Goal: Transaction & Acquisition: Book appointment/travel/reservation

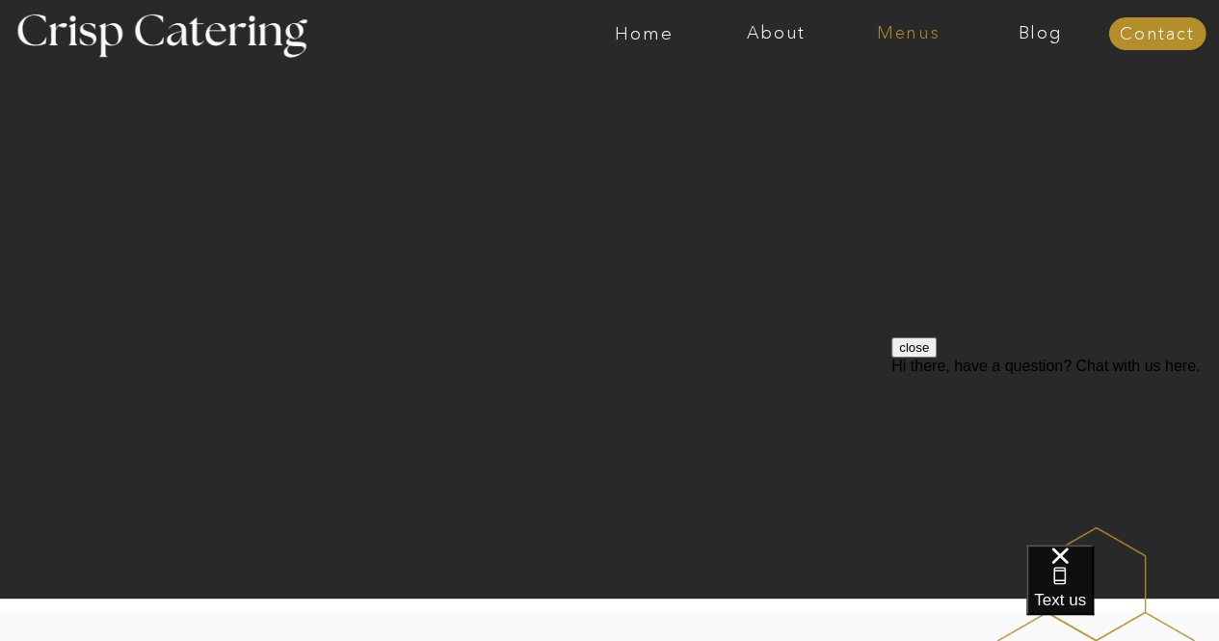
click at [890, 36] on nav "Menus" at bounding box center [908, 33] width 132 height 19
click at [873, 115] on nav "Winter (Sep-Feb)" at bounding box center [907, 113] width 158 height 18
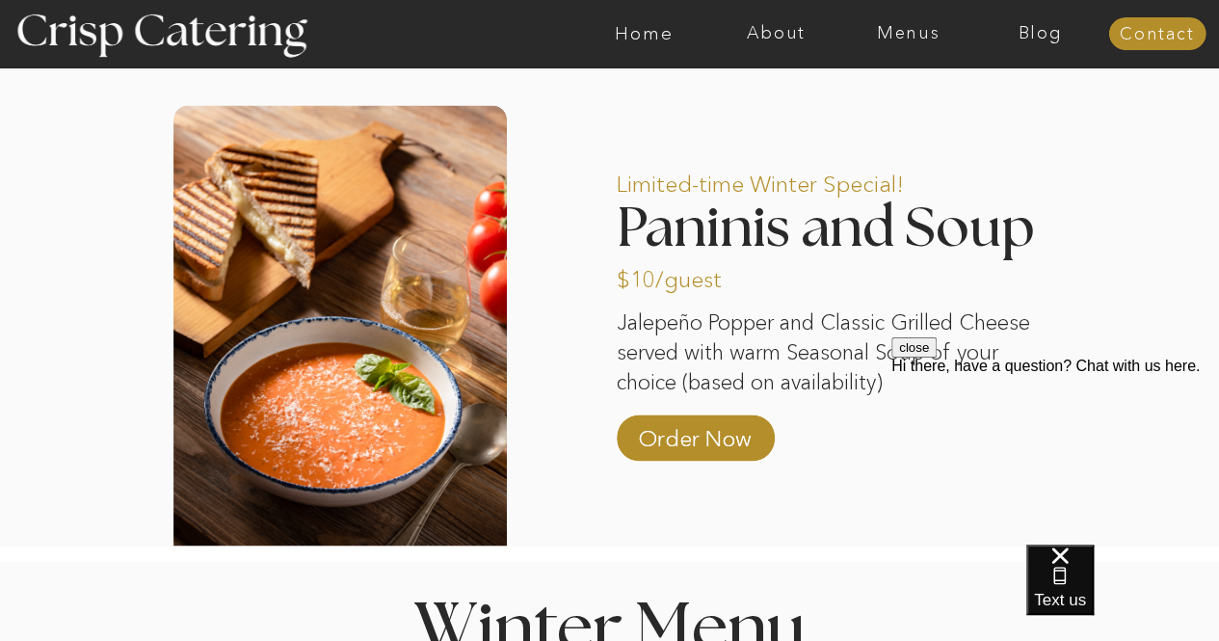
scroll to position [1601, 0]
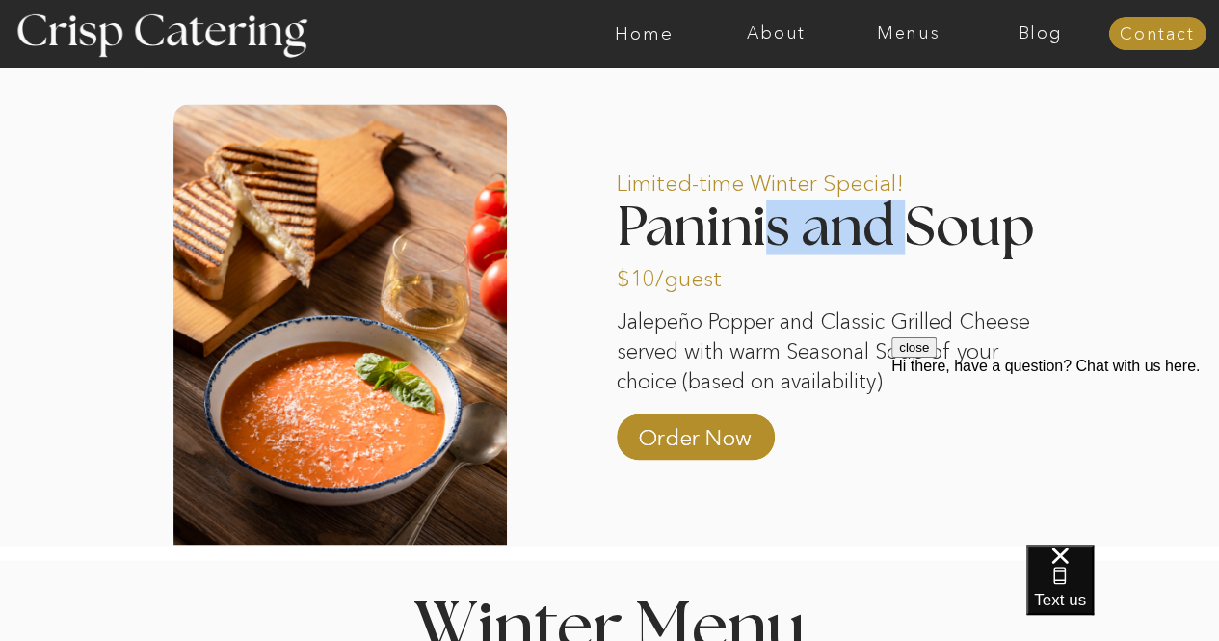
drag, startPoint x: 765, startPoint y: 227, endPoint x: 914, endPoint y: 230, distance: 148.4
click at [914, 230] on h2 "Paninis and Soup" at bounding box center [845, 224] width 456 height 51
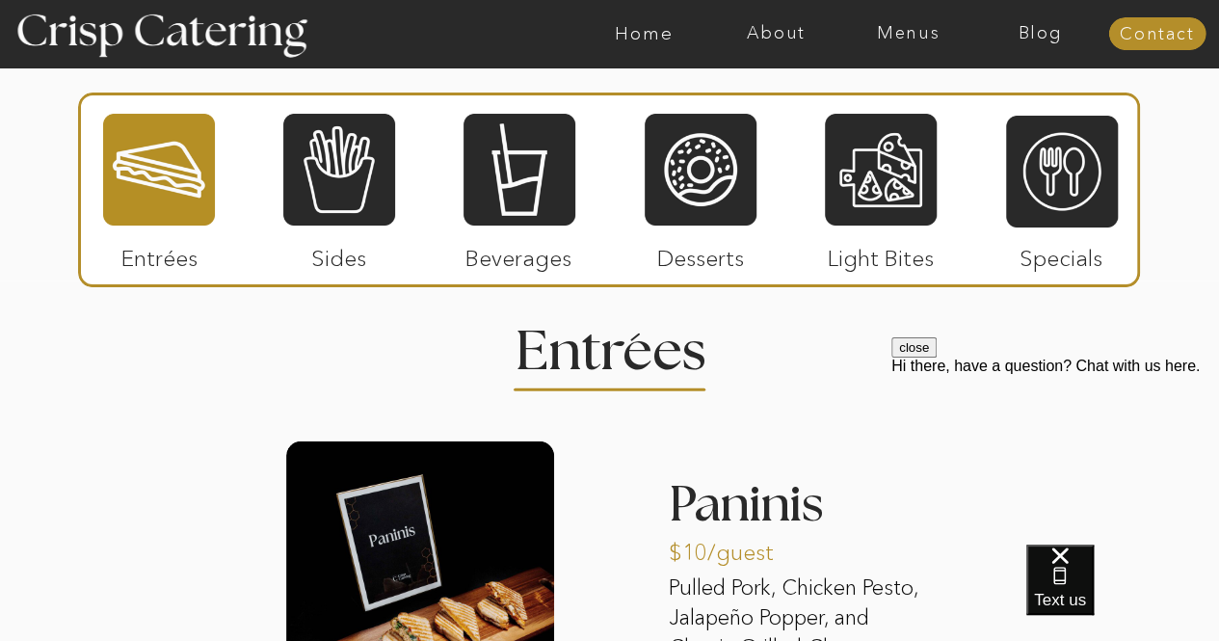
scroll to position [2246, 0]
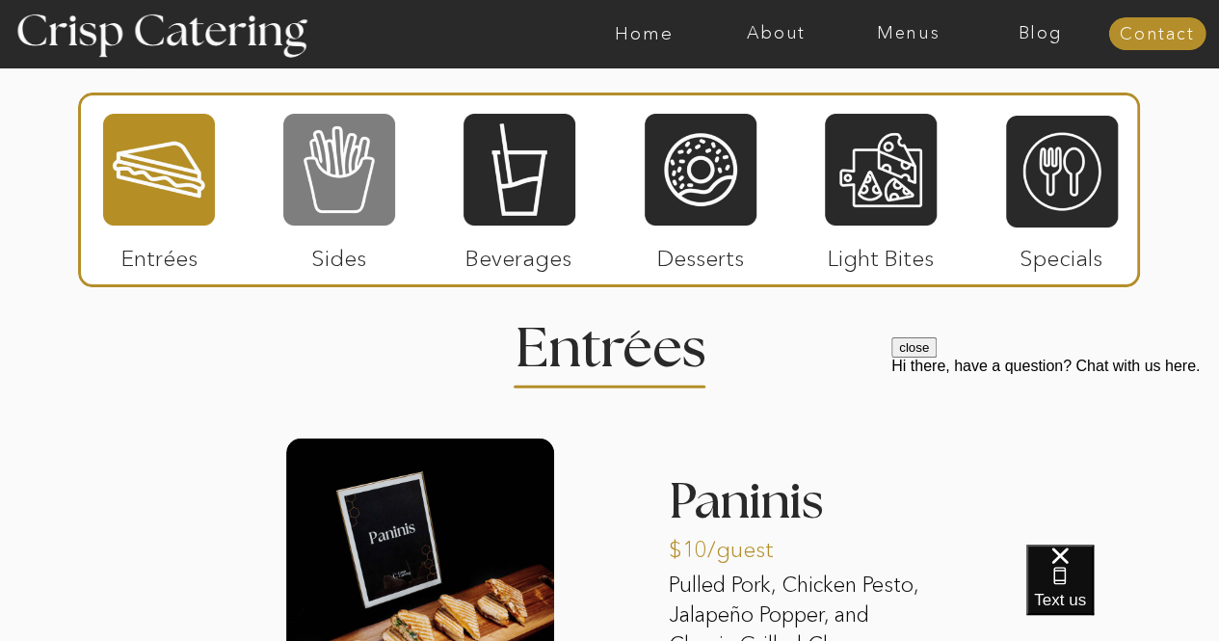
click at [362, 205] on div at bounding box center [339, 170] width 112 height 116
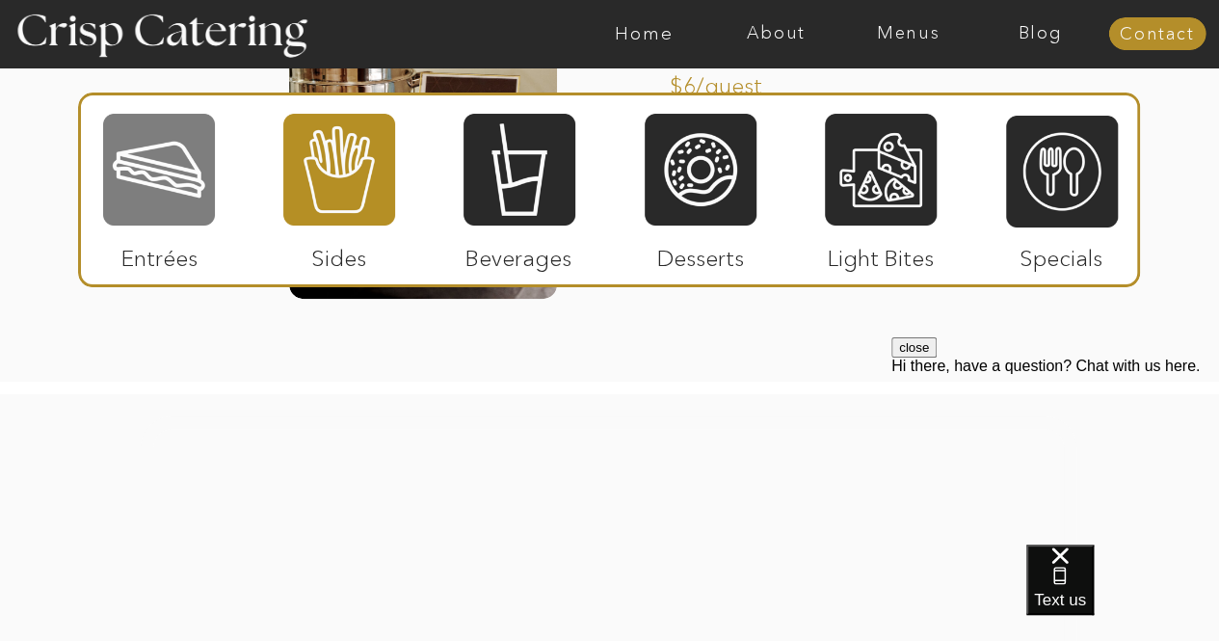
scroll to position [3848, 0]
click at [173, 184] on div at bounding box center [159, 170] width 112 height 116
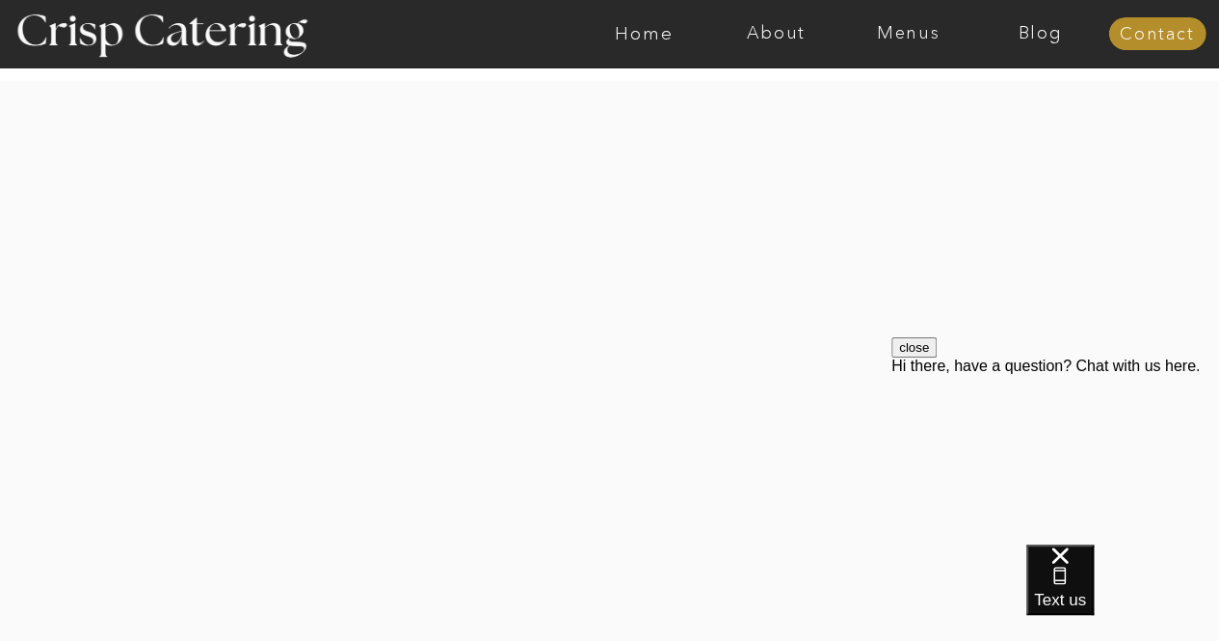
scroll to position [3766, 0]
click at [909, 32] on nav "Menus" at bounding box center [908, 33] width 132 height 19
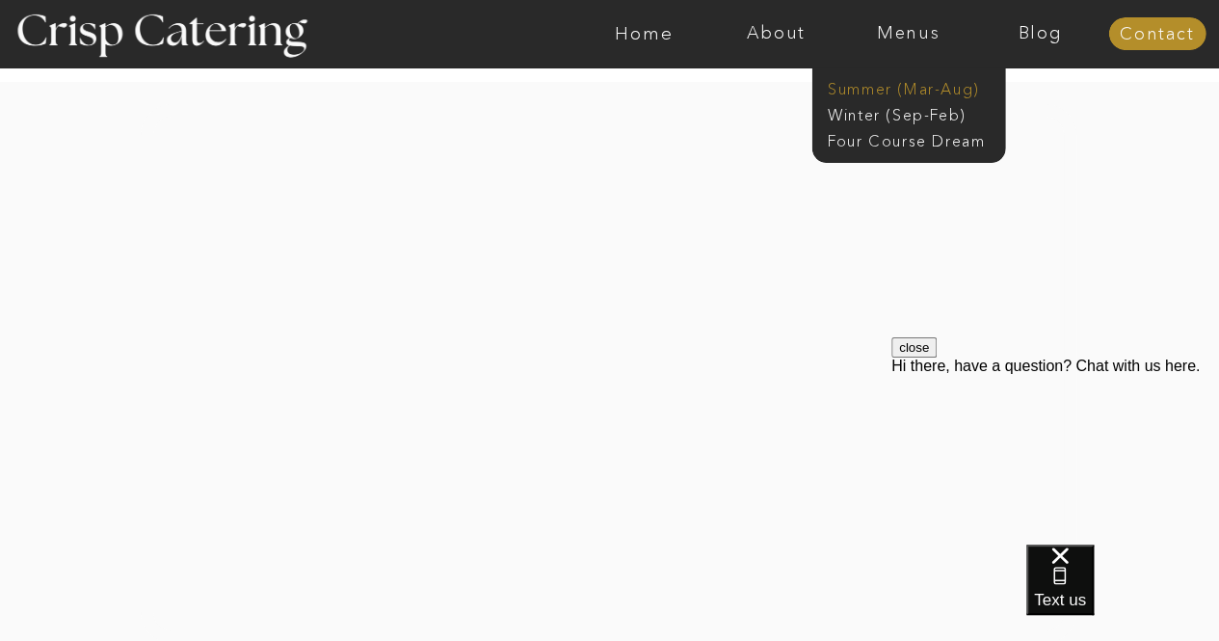
click at [897, 94] on nav "Summer (Mar-Aug)" at bounding box center [914, 87] width 173 height 18
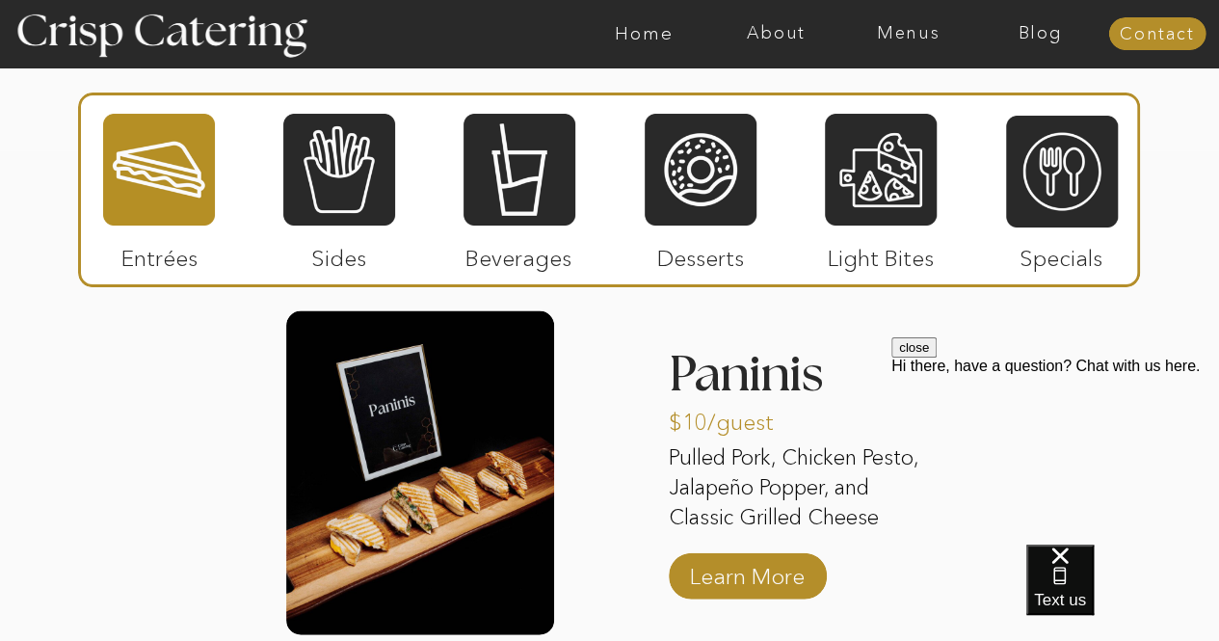
scroll to position [1854, 0]
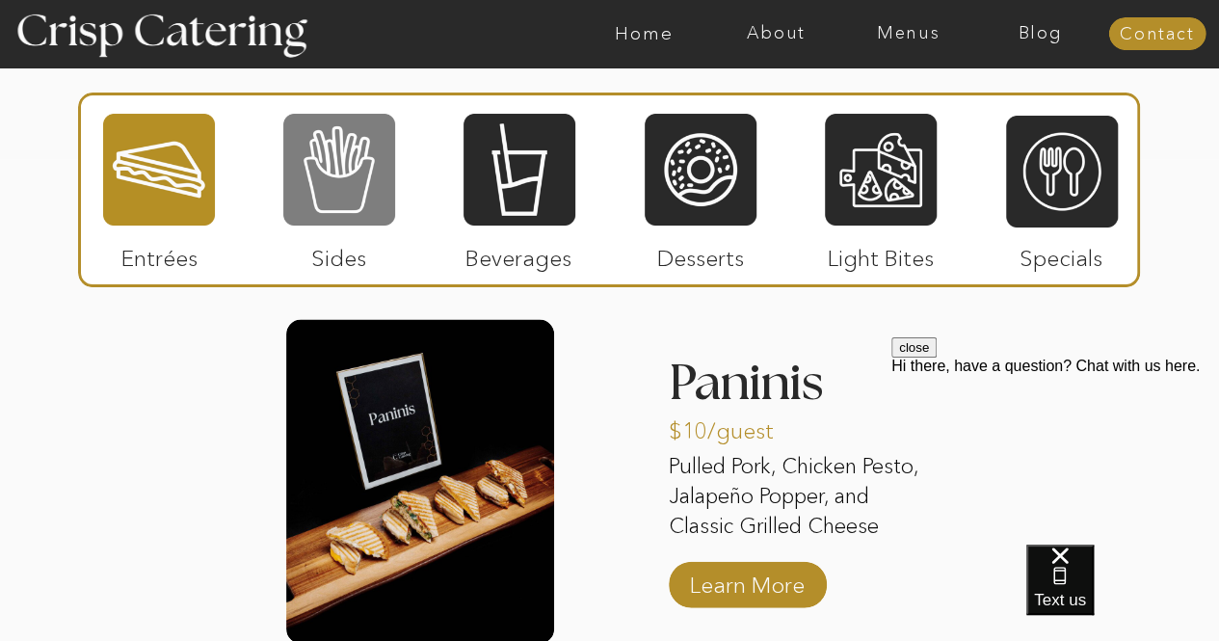
click at [387, 161] on div at bounding box center [339, 170] width 112 height 116
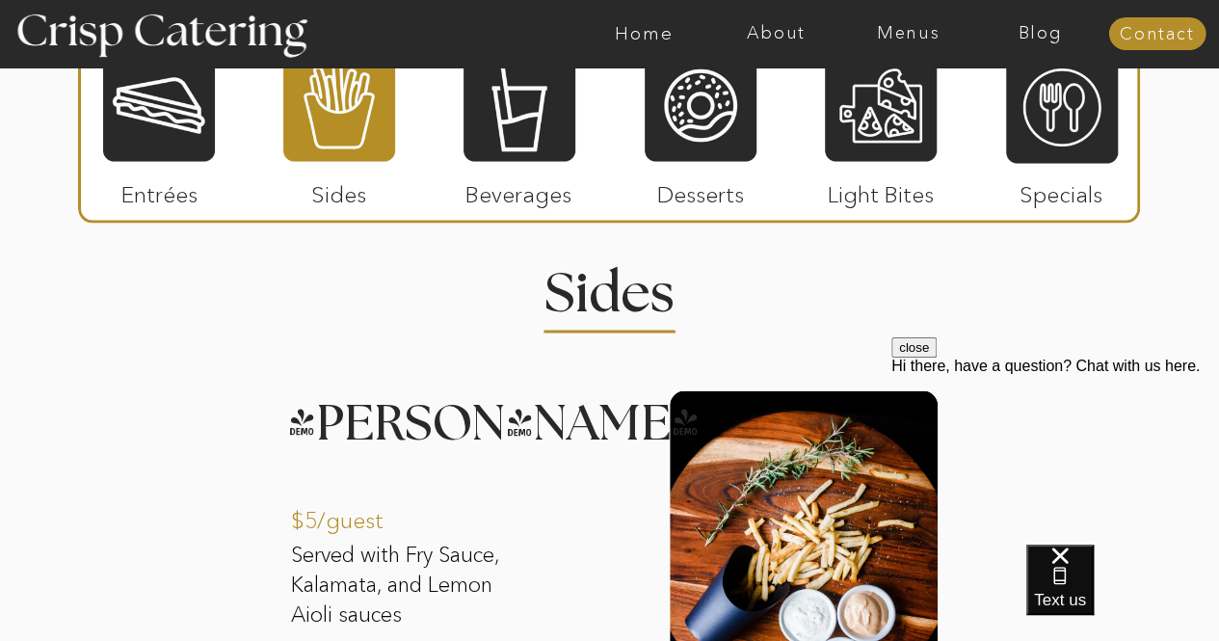
scroll to position [1675, 0]
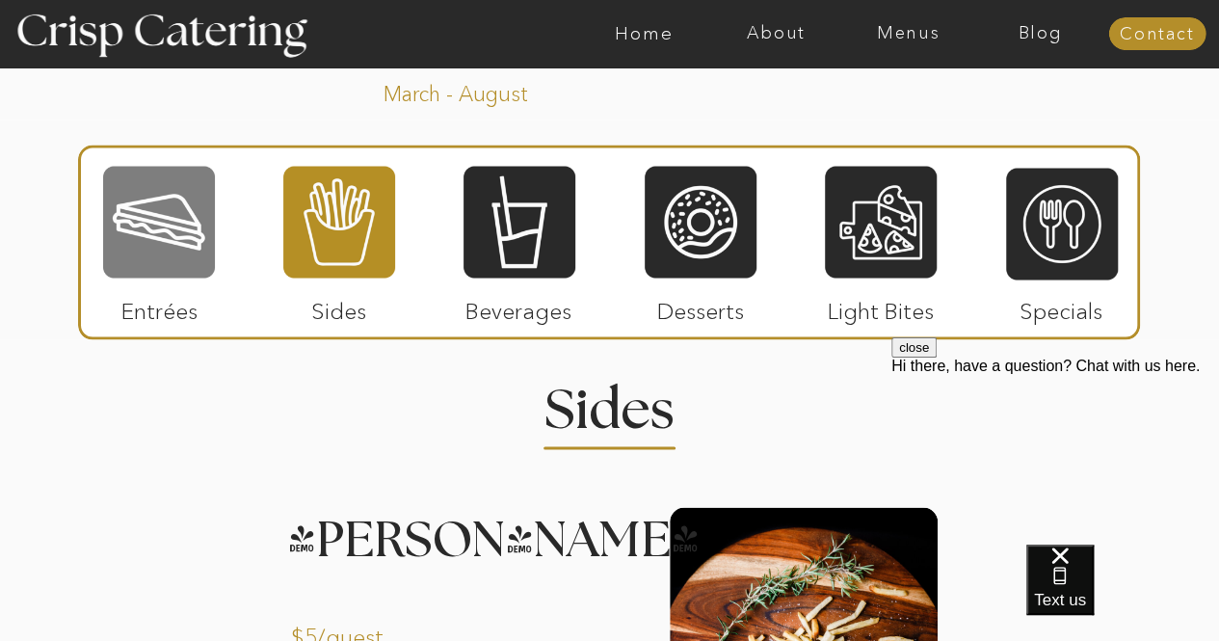
click at [156, 216] on div at bounding box center [159, 222] width 112 height 116
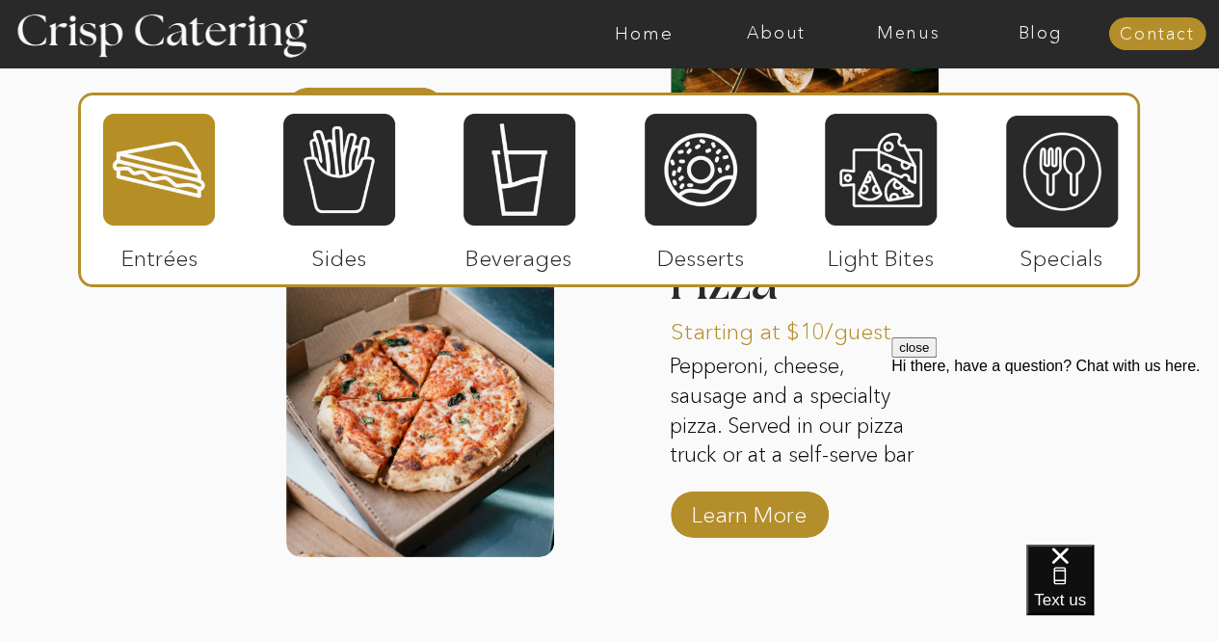
scroll to position [2677, 0]
click at [709, 504] on p "Learn More" at bounding box center [749, 509] width 128 height 56
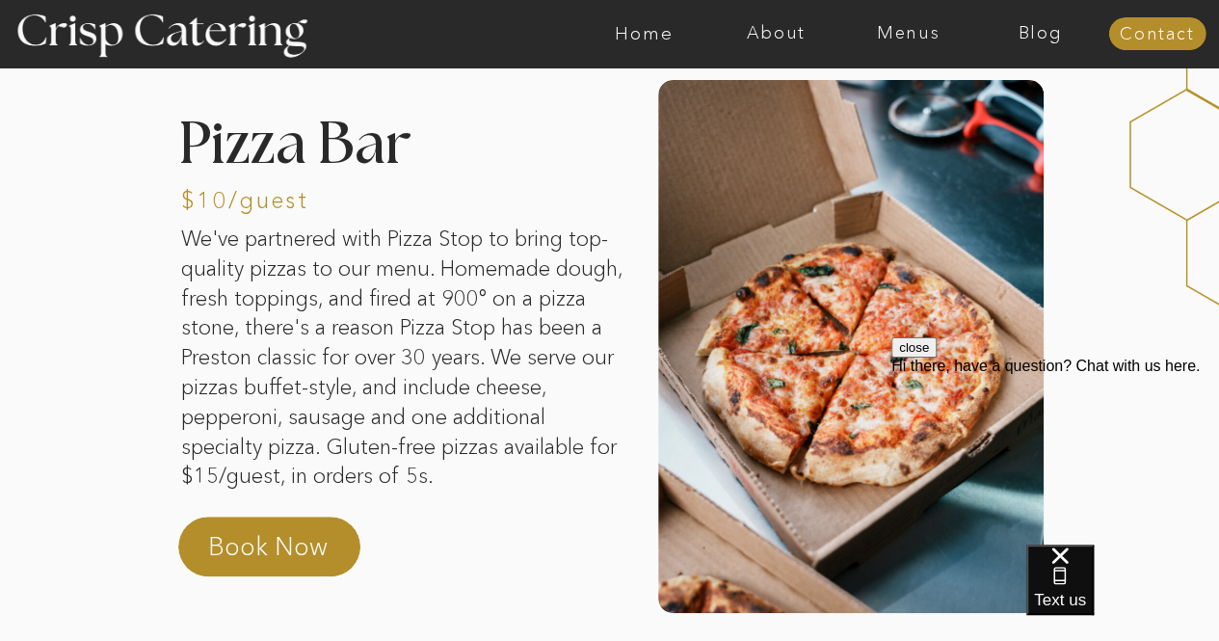
scroll to position [336, 0]
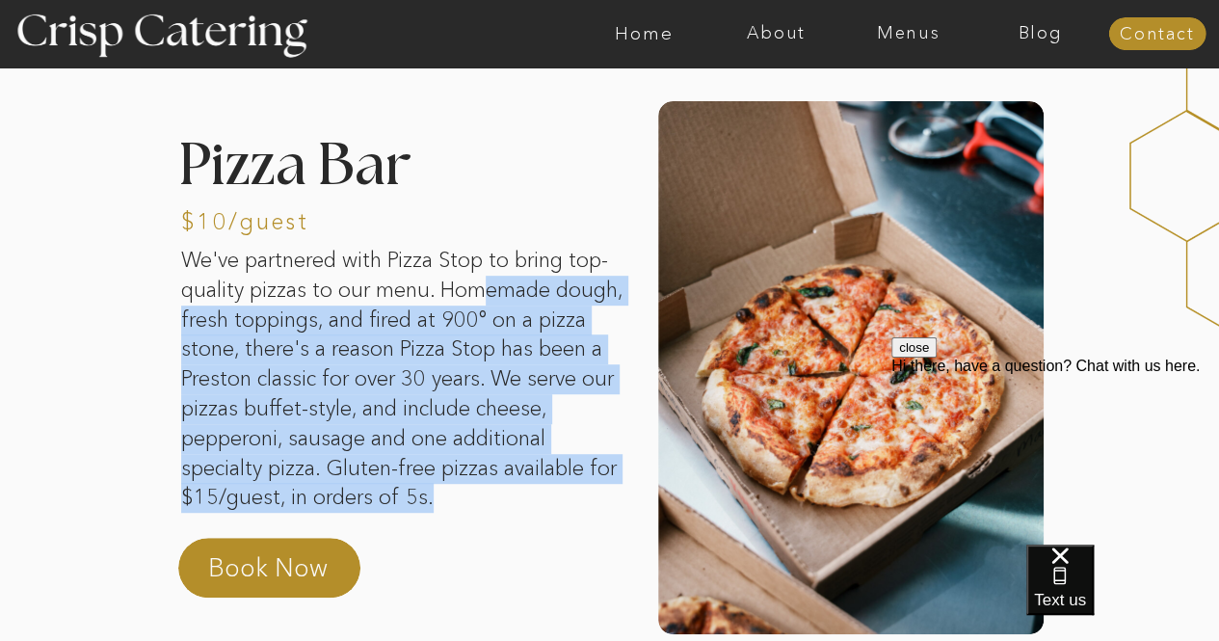
drag, startPoint x: 488, startPoint y: 303, endPoint x: 587, endPoint y: 492, distance: 214.2
click at [587, 492] on p "We've partnered with Pizza Stop to bring top-quality pizzas to our menu. Homema…" at bounding box center [402, 389] width 443 height 286
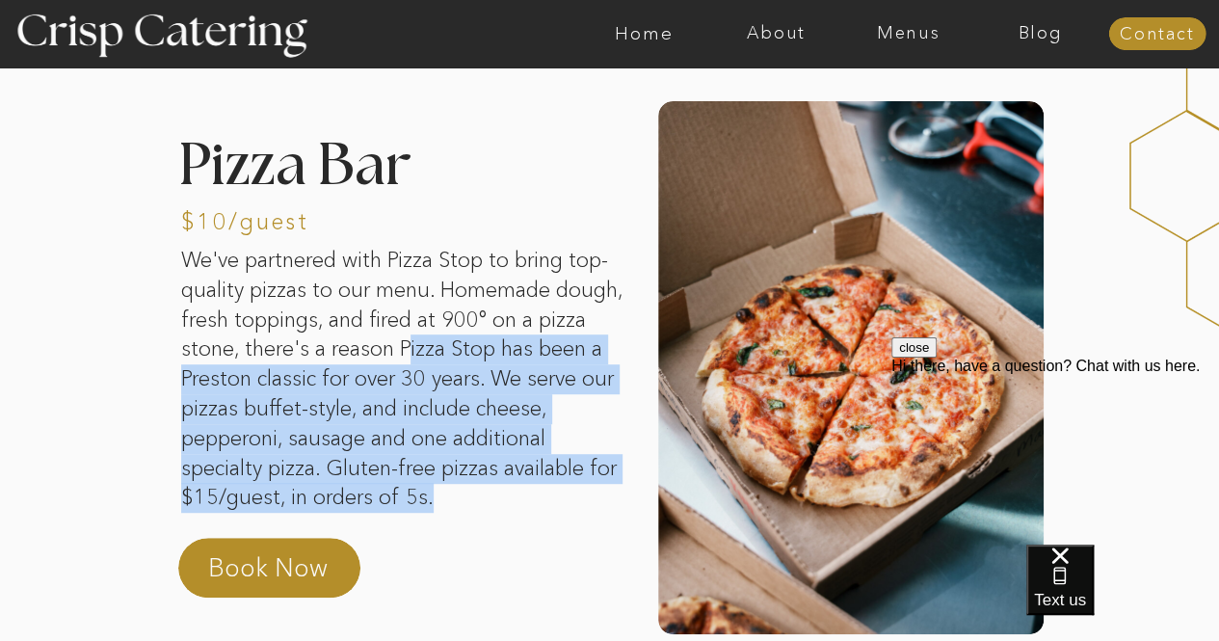
drag, startPoint x: 461, startPoint y: 341, endPoint x: 563, endPoint y: 509, distance: 196.3
click at [563, 509] on p "We've partnered with Pizza Stop to bring top-quality pizzas to our menu. Homema…" at bounding box center [402, 389] width 443 height 286
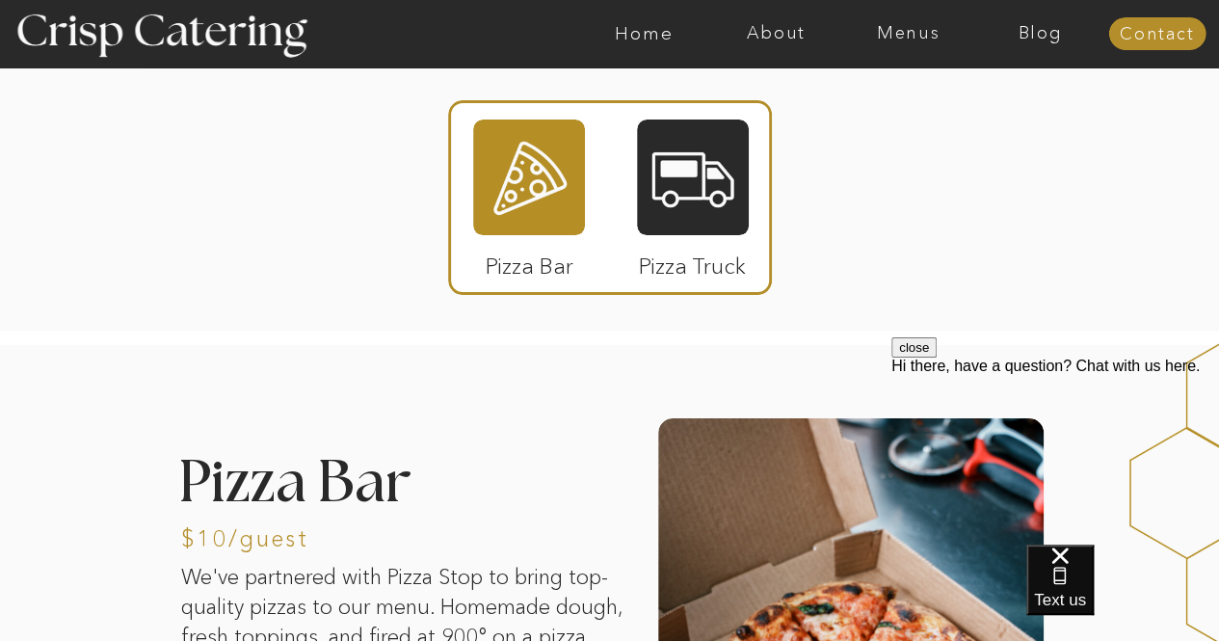
scroll to position [69, 0]
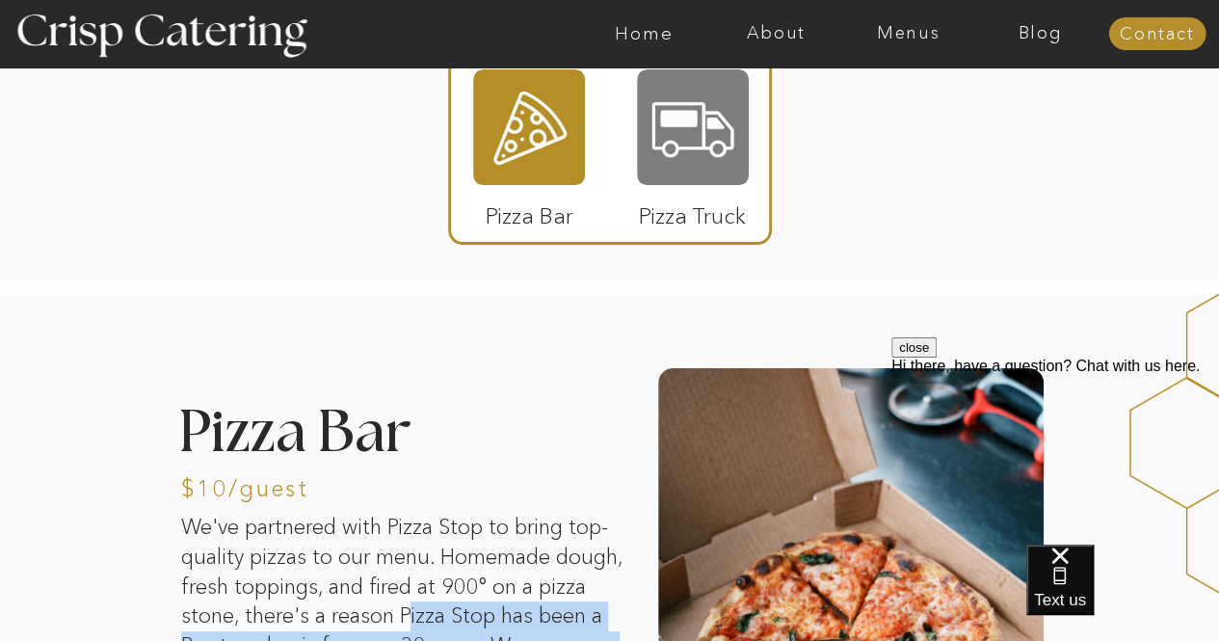
click at [666, 165] on div at bounding box center [693, 127] width 112 height 116
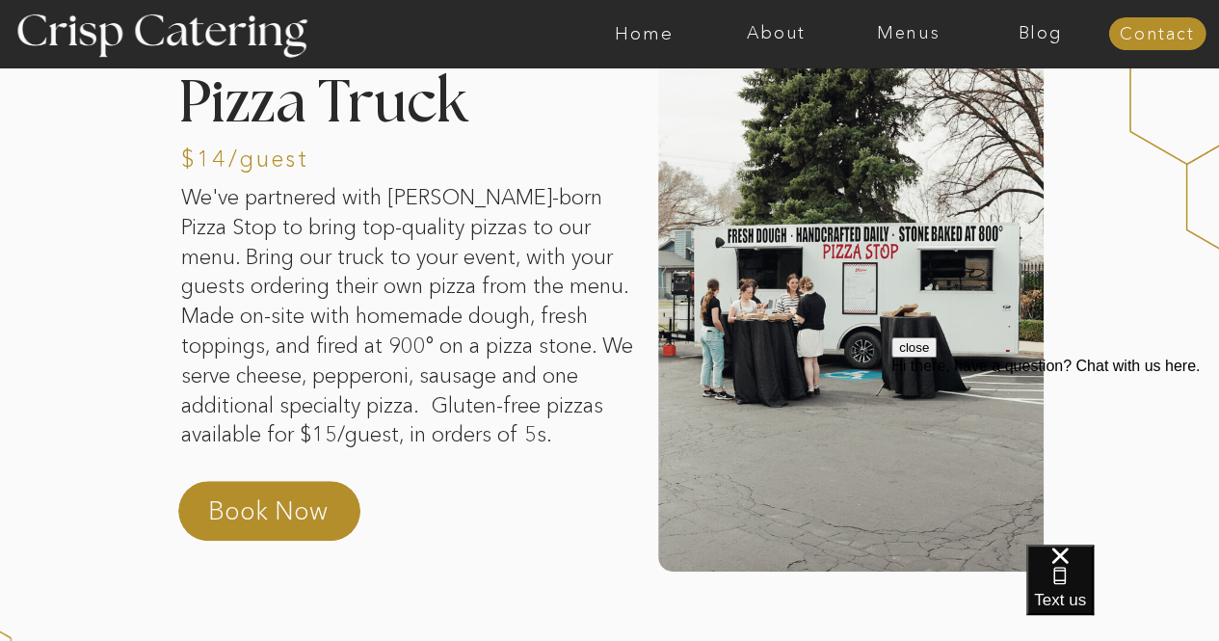
scroll to position [376, 0]
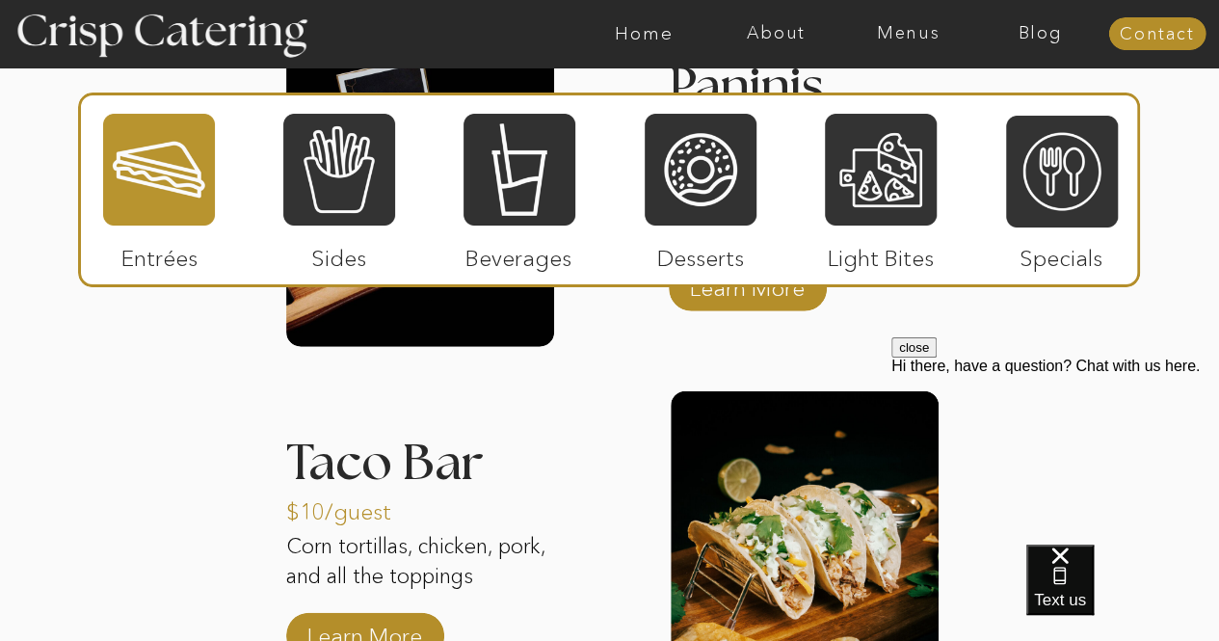
scroll to position [2145, 0]
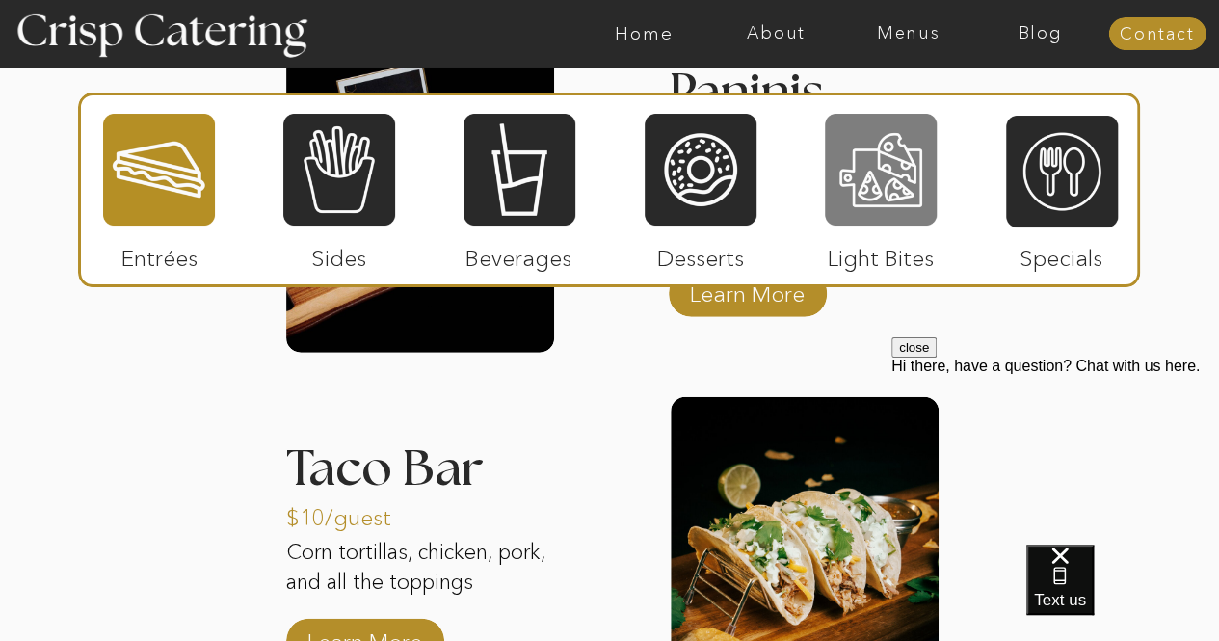
click at [873, 217] on div at bounding box center [881, 170] width 112 height 116
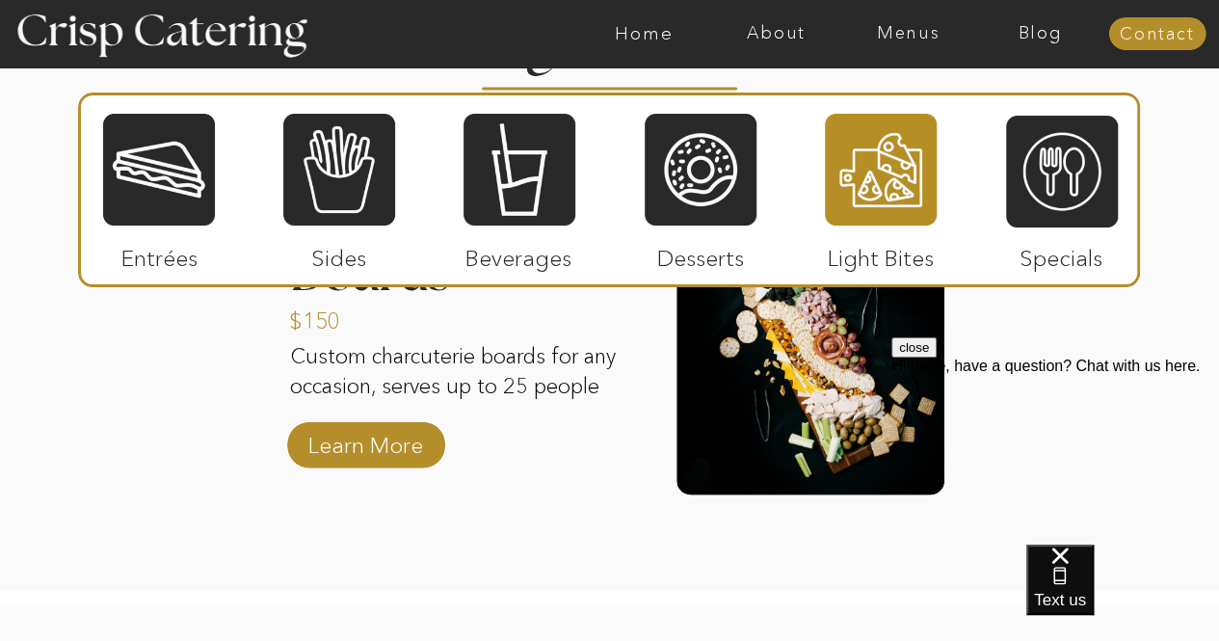
scroll to position [2039, 0]
click at [54, 515] on div "About Home Menus Contact Blog About Crisp Crisp Cares Reviews faq About Home Me…" at bounding box center [609, 0] width 1219 height 4078
click at [129, 485] on div "About Home Menus Contact Blog About Crisp Crisp Cares Reviews faq About Home Me…" at bounding box center [609, 0] width 1219 height 4078
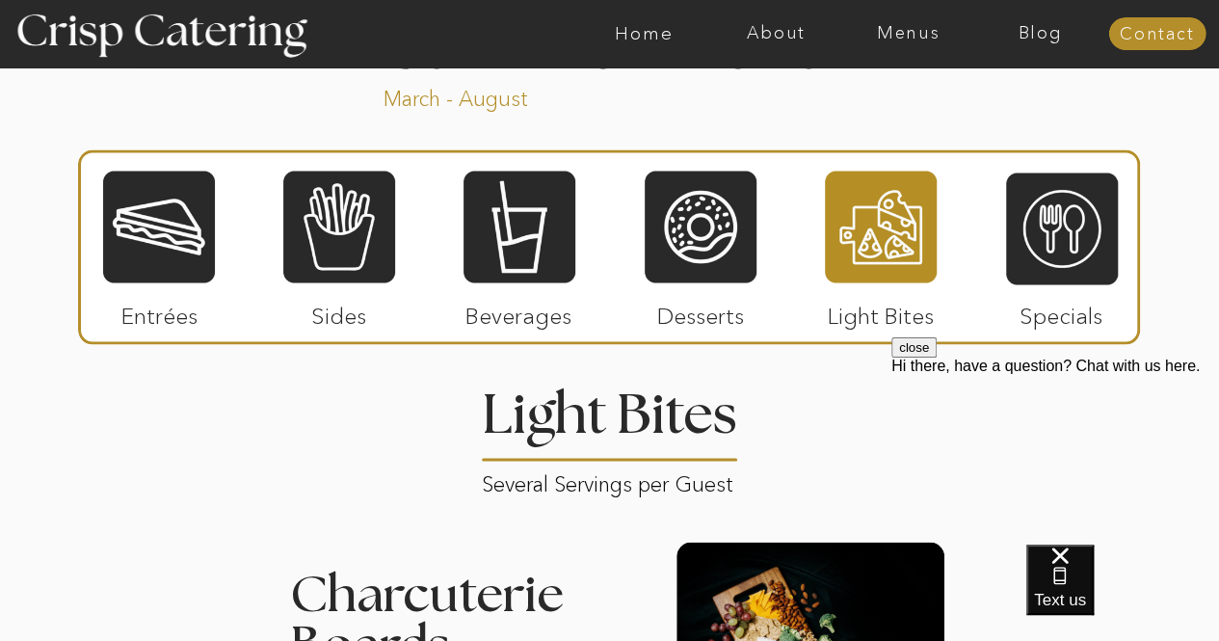
scroll to position [1676, 0]
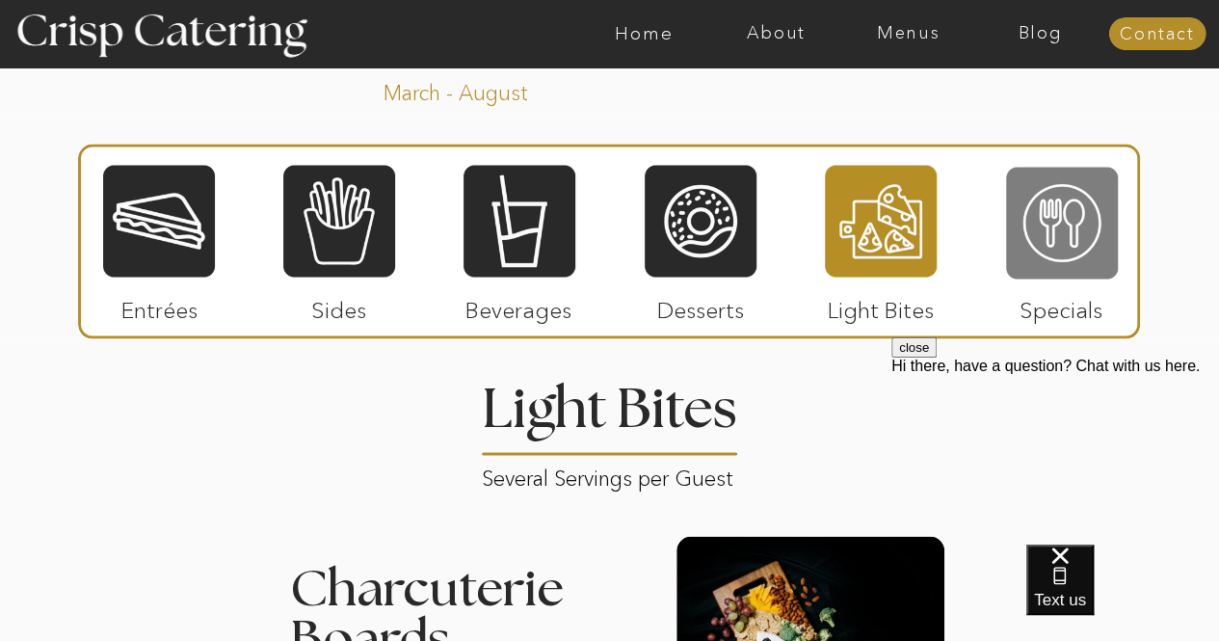
click at [1073, 231] on div at bounding box center [1062, 223] width 112 height 116
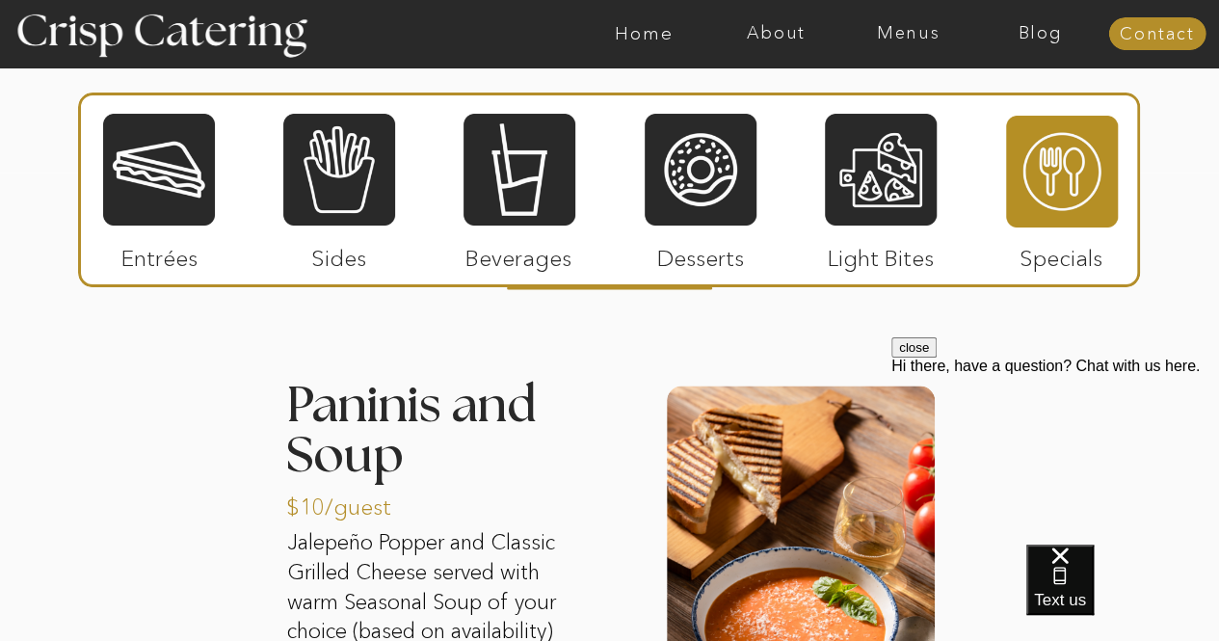
scroll to position [1840, 0]
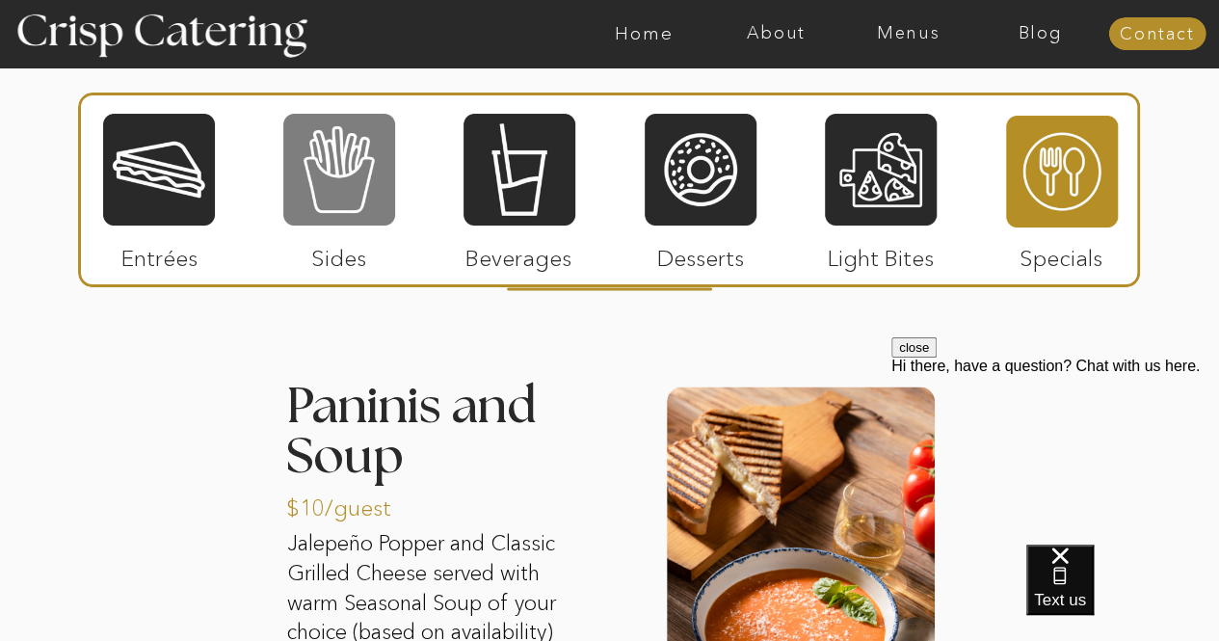
click at [330, 206] on div at bounding box center [339, 170] width 112 height 116
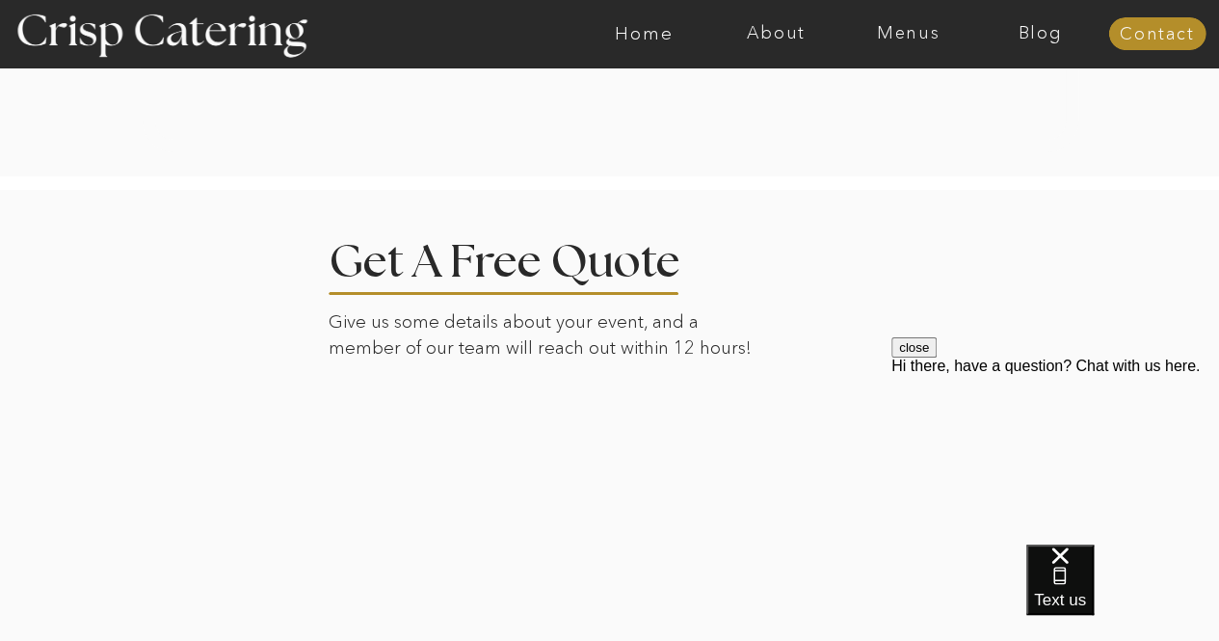
scroll to position [3773, 0]
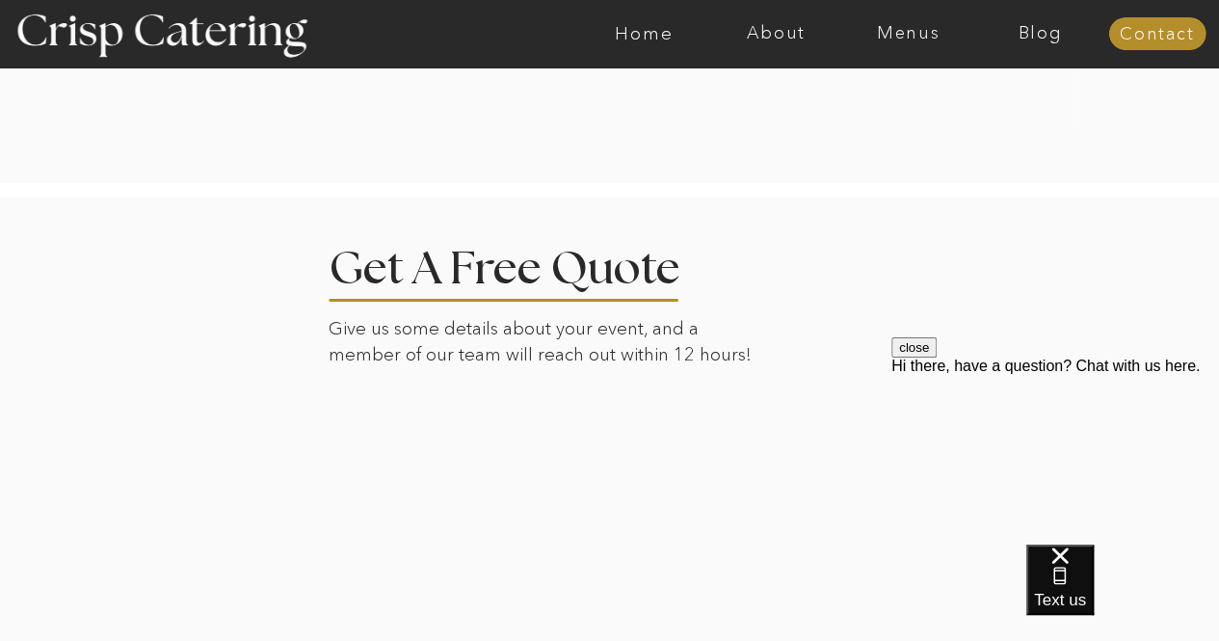
drag, startPoint x: 543, startPoint y: 332, endPoint x: 754, endPoint y: 358, distance: 212.8
click at [754, 358] on p "Give us some details about your event, and a member of our team will reach out …" at bounding box center [547, 344] width 437 height 57
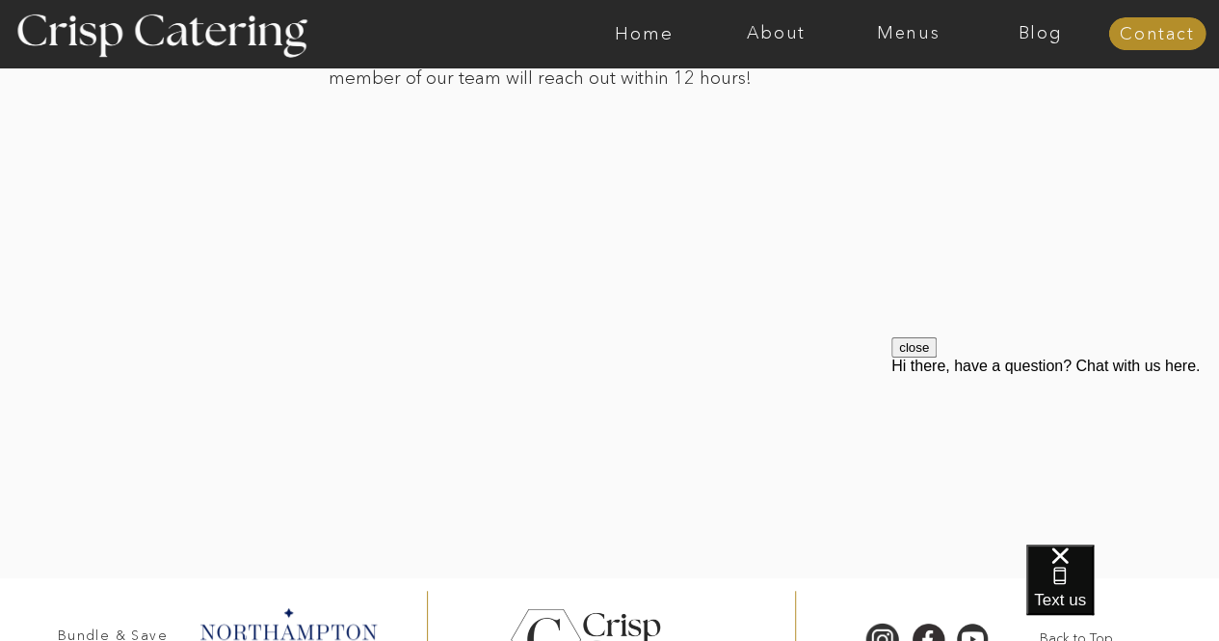
scroll to position [4050, 0]
click at [958, 323] on div at bounding box center [610, 247] width 1342 height 657
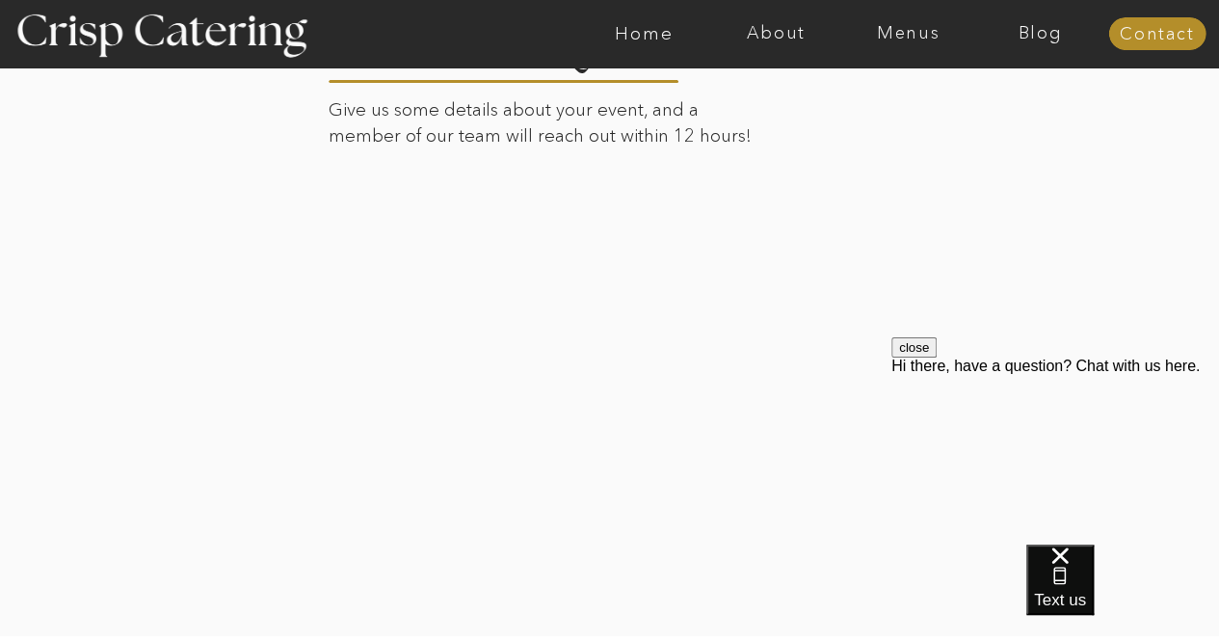
scroll to position [4161, 0]
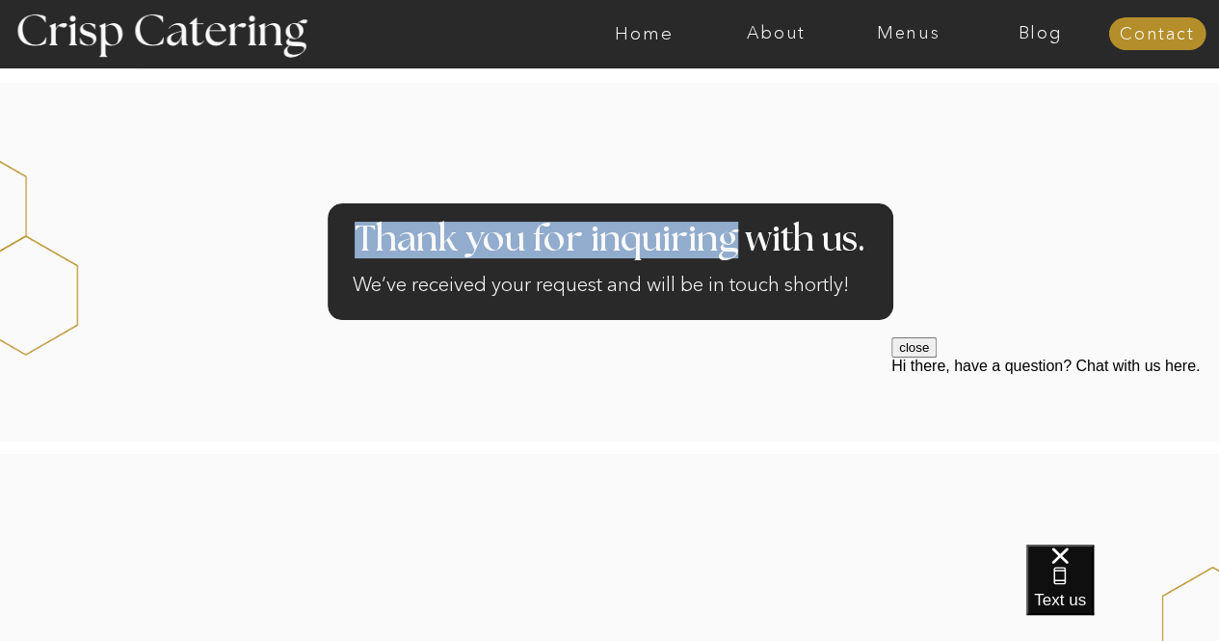
drag, startPoint x: 736, startPoint y: 236, endPoint x: 877, endPoint y: 298, distance: 153.6
click at [877, 298] on div "Thank you for inquiring with us. We’ve received your request and will be in tou…" at bounding box center [610, 260] width 1156 height 385
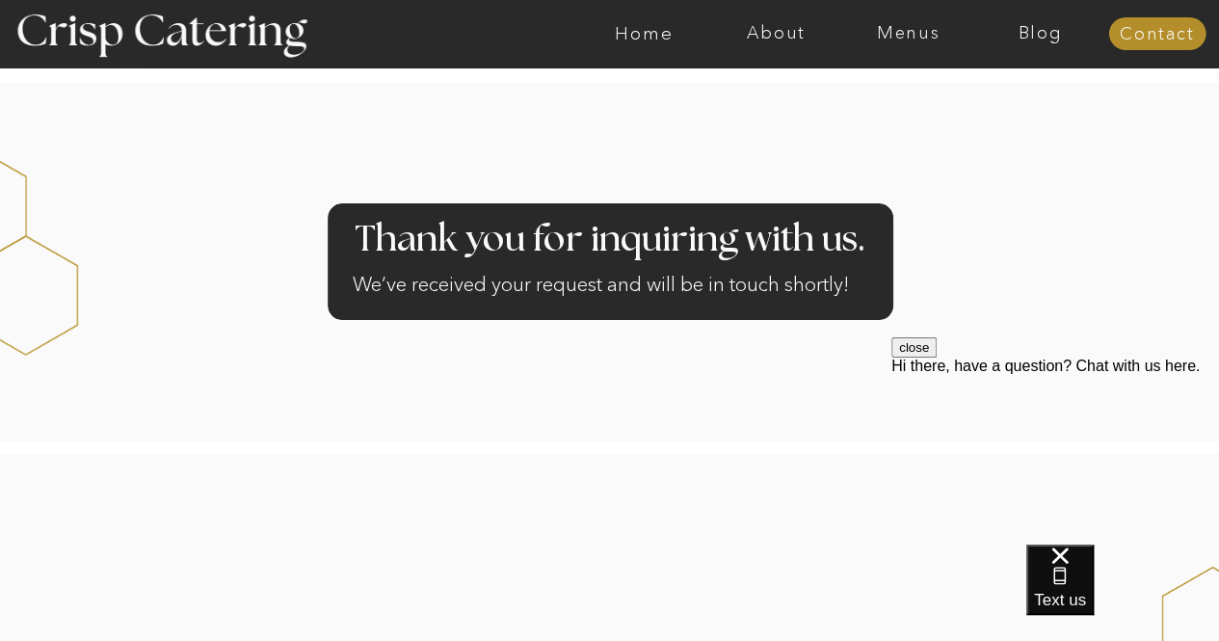
click at [995, 282] on div at bounding box center [610, 262] width 1339 height 358
click at [887, 32] on nav "Menus" at bounding box center [908, 33] width 132 height 19
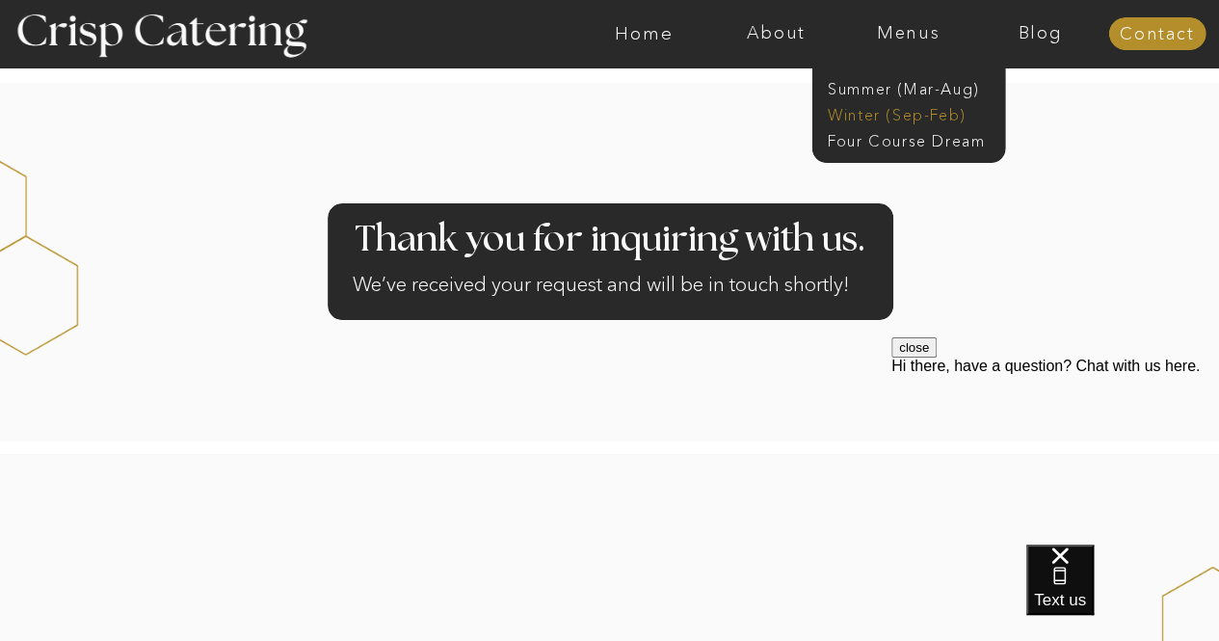
click at [879, 115] on nav "Winter (Sep-Feb)" at bounding box center [907, 113] width 158 height 18
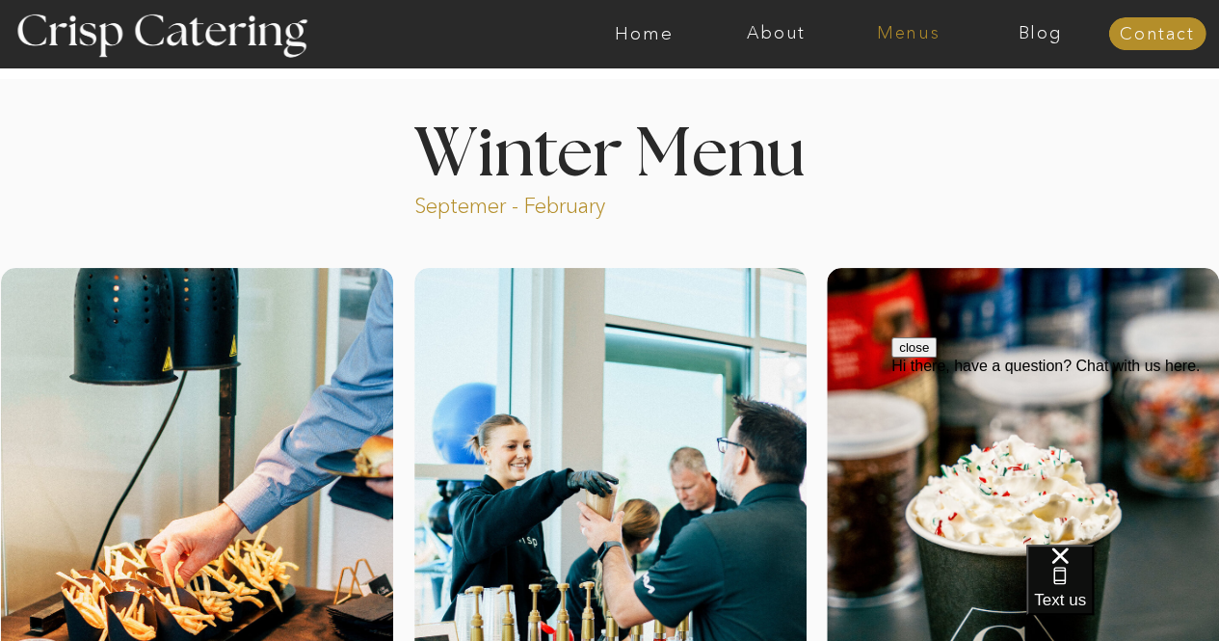
click at [887, 32] on nav "Menus" at bounding box center [908, 33] width 132 height 19
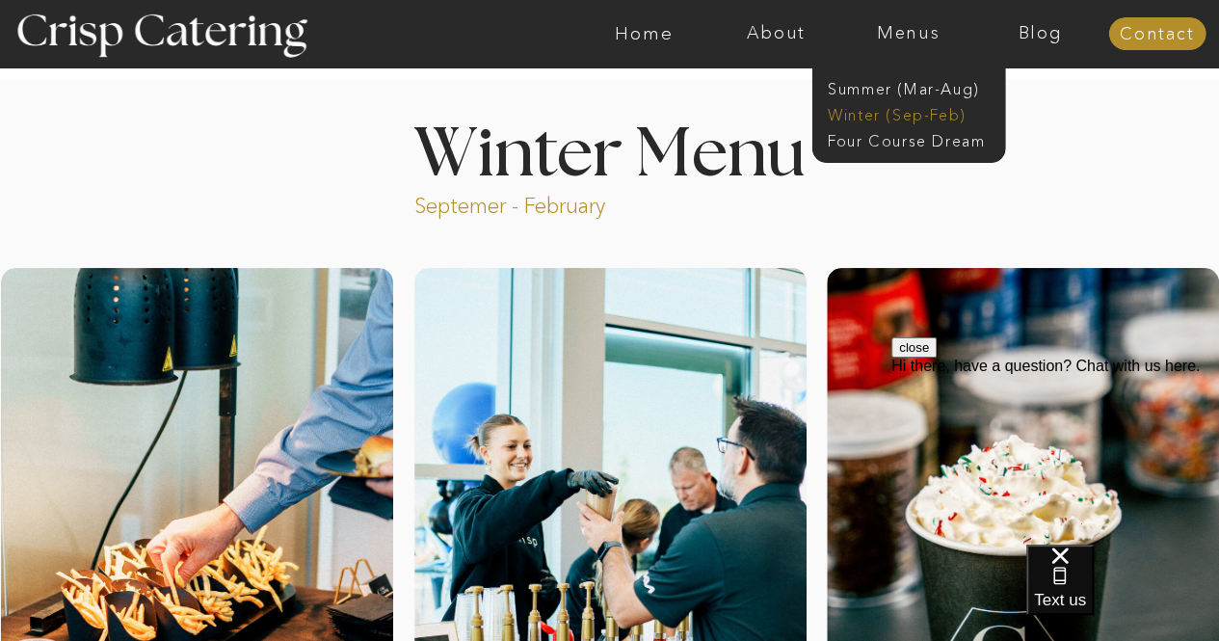
click at [886, 111] on nav "Winter (Sep-Feb)" at bounding box center [907, 113] width 158 height 18
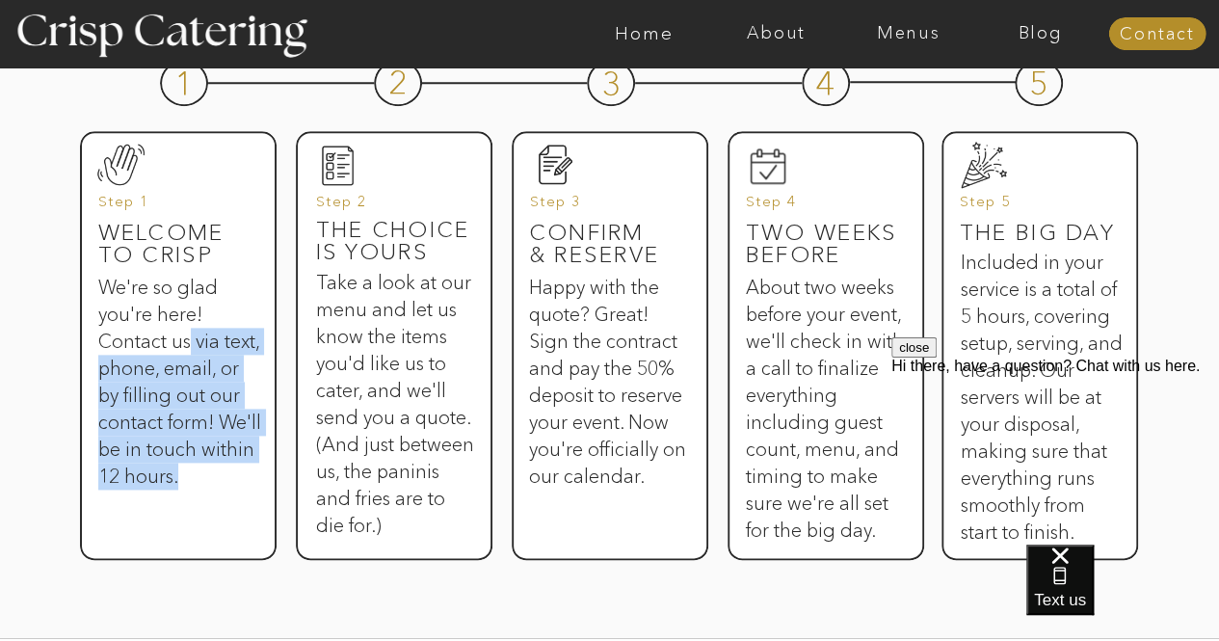
drag, startPoint x: 190, startPoint y: 333, endPoint x: 235, endPoint y: 489, distance: 161.6
click at [235, 489] on h3 "We're so glad you're here! Contact us via text, phone, email, or by filling out…" at bounding box center [179, 403] width 163 height 258
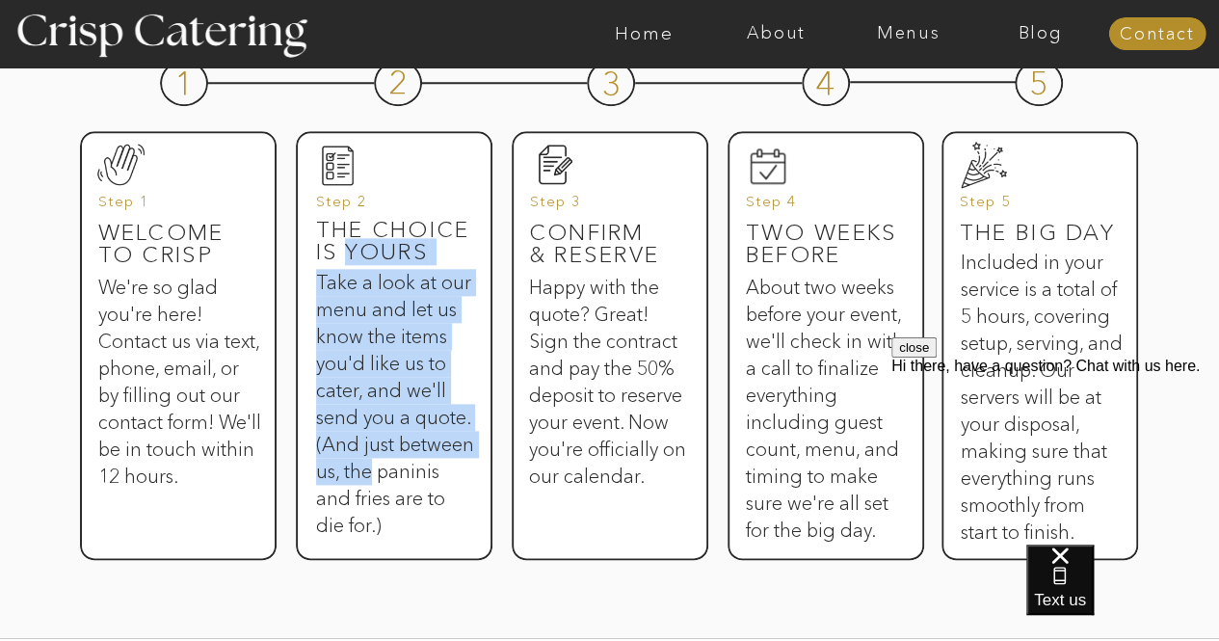
drag, startPoint x: 344, startPoint y: 250, endPoint x: 448, endPoint y: 468, distance: 242.3
click at [448, 468] on div "Step by Step 1 2 3 4 5 Welcome to Crisp We're so glad you're here! Contact us v…" at bounding box center [610, 267] width 1156 height 742
click at [448, 468] on h3 "Take a look at our menu and let us know the items you'd like us to cater, and w…" at bounding box center [395, 380] width 158 height 222
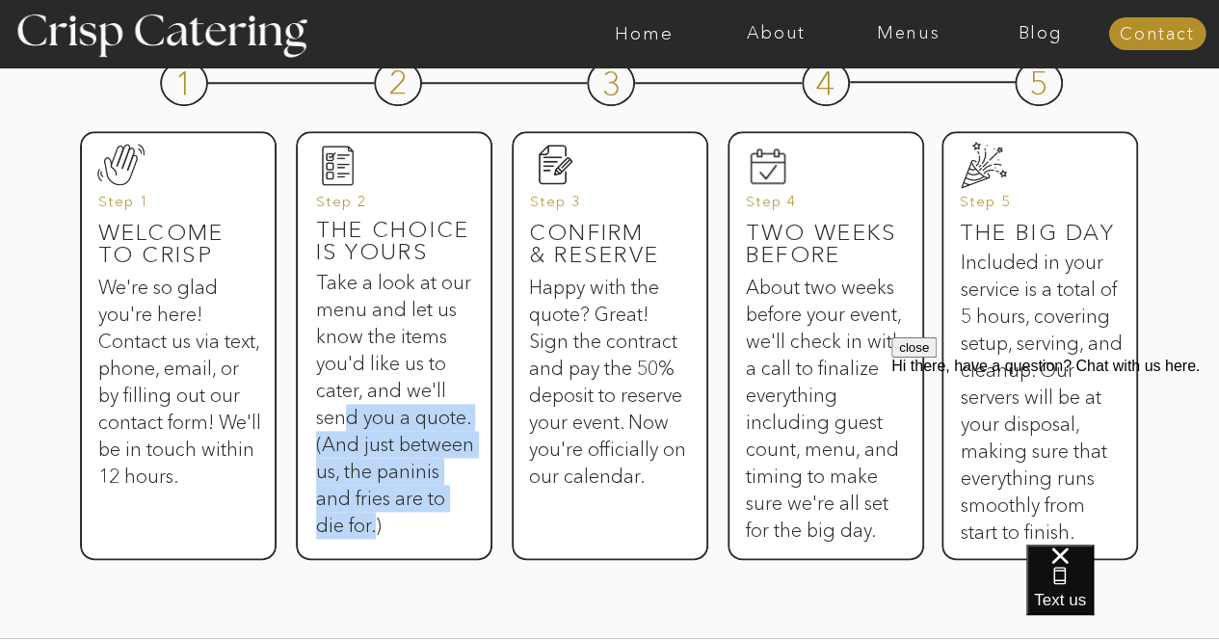
drag, startPoint x: 350, startPoint y: 405, endPoint x: 433, endPoint y: 525, distance: 146.2
click at [433, 491] on h3 "Take a look at our menu and let us know the items you'd like us to cater, and w…" at bounding box center [395, 380] width 158 height 222
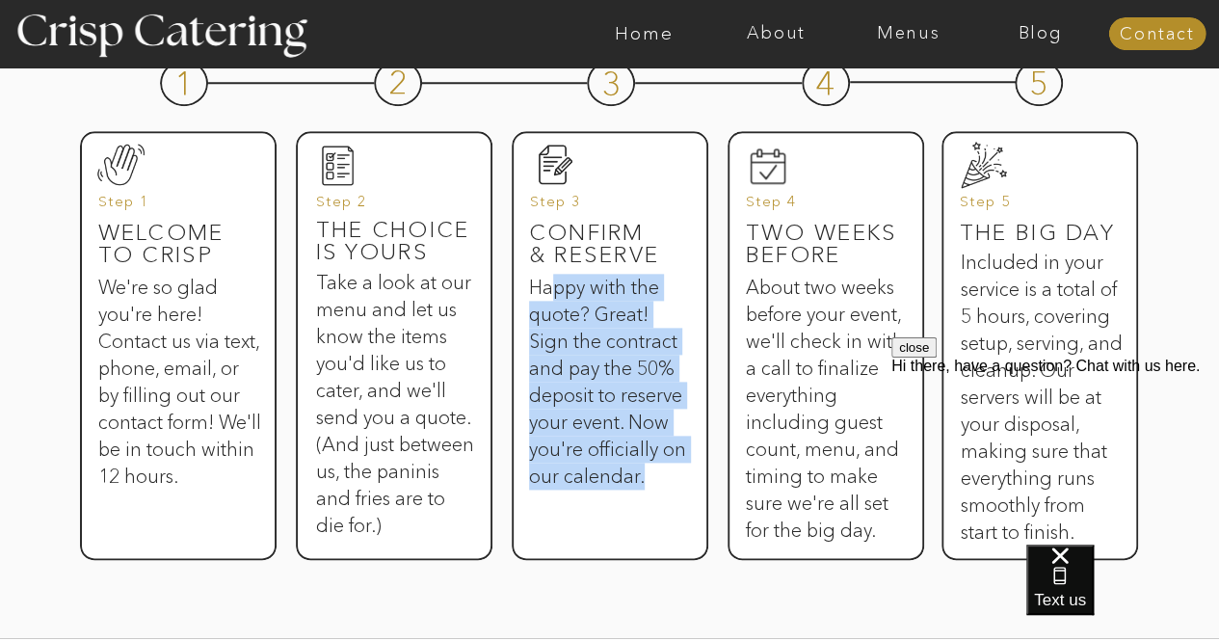
drag, startPoint x: 549, startPoint y: 300, endPoint x: 651, endPoint y: 475, distance: 203.0
click at [651, 475] on h3 "Happy with the quote? Great! Sign the contract and pay the 50% deposit to reser…" at bounding box center [608, 403] width 158 height 258
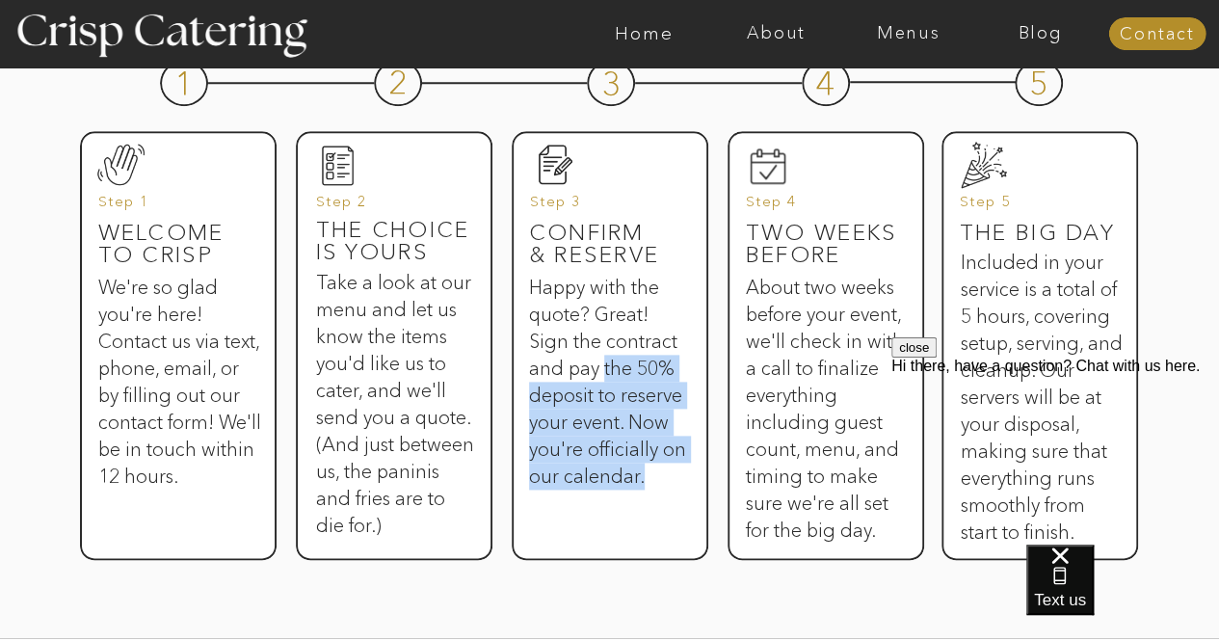
drag, startPoint x: 605, startPoint y: 359, endPoint x: 685, endPoint y: 487, distance: 150.3
click at [685, 487] on h3 "Happy with the quote? Great! Sign the contract and pay the 50% deposit to reser…" at bounding box center [608, 403] width 158 height 258
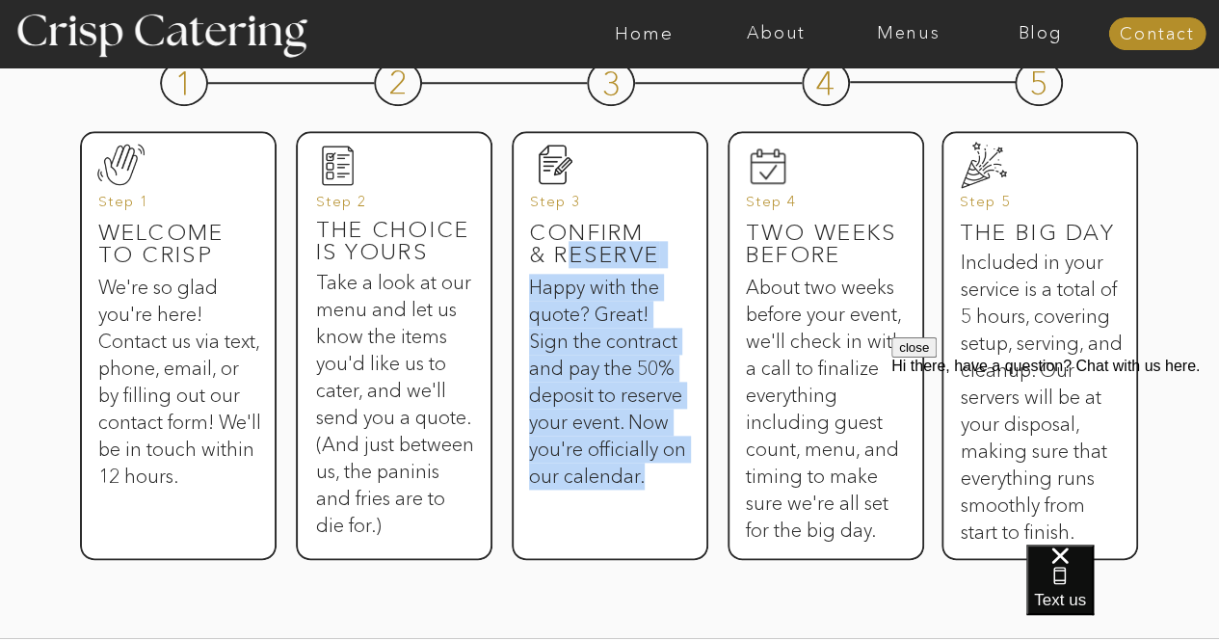
drag, startPoint x: 685, startPoint y: 487, endPoint x: 563, endPoint y: 266, distance: 252.4
click at [563, 266] on div "Step by Step 1 2 3 4 5 Welcome to Crisp We're so glad you're here! Contact us v…" at bounding box center [610, 267] width 1156 height 742
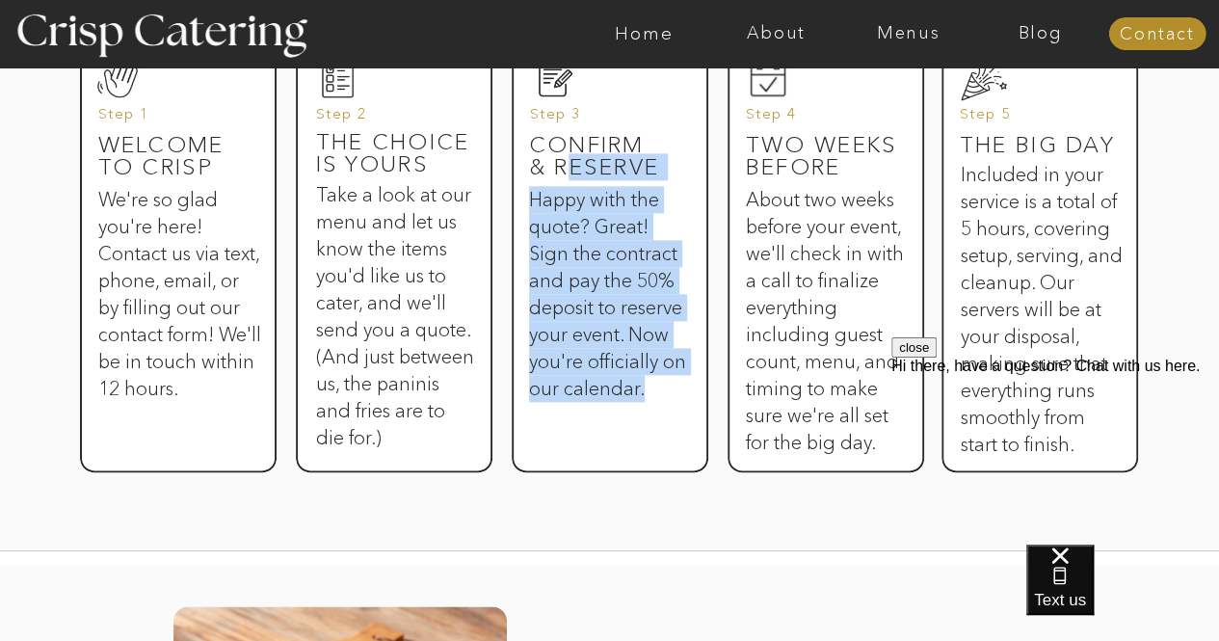
scroll to position [1104, 0]
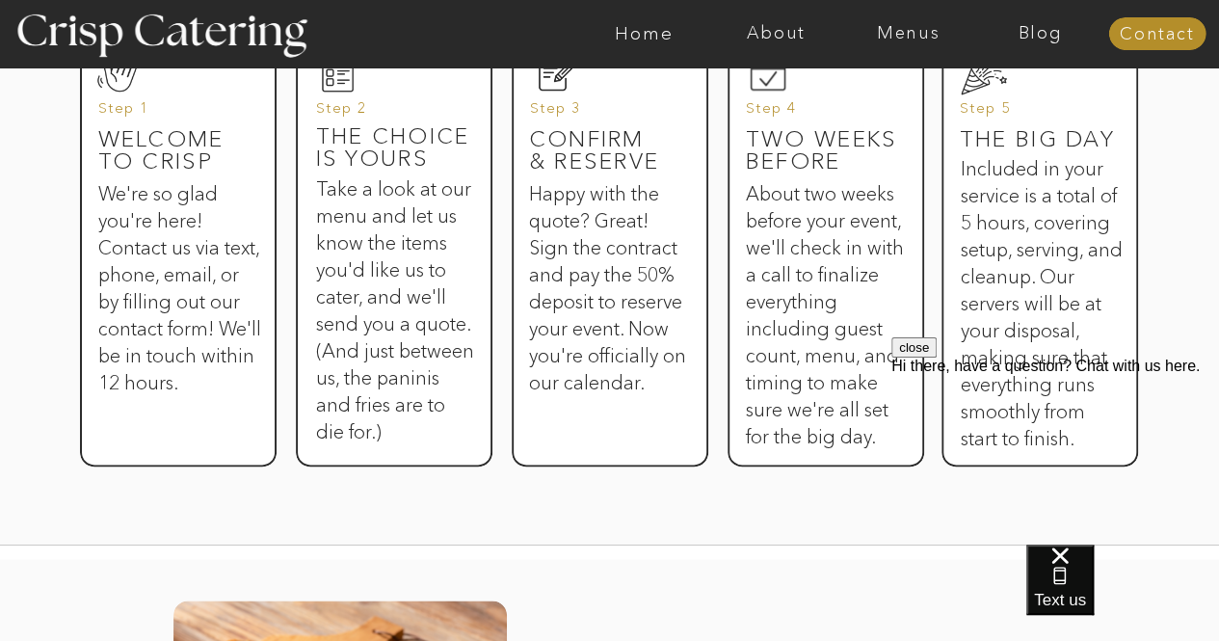
click at [798, 251] on h3 "About two weeks before your event, we'll check in with a call to finalize every…" at bounding box center [825, 309] width 158 height 258
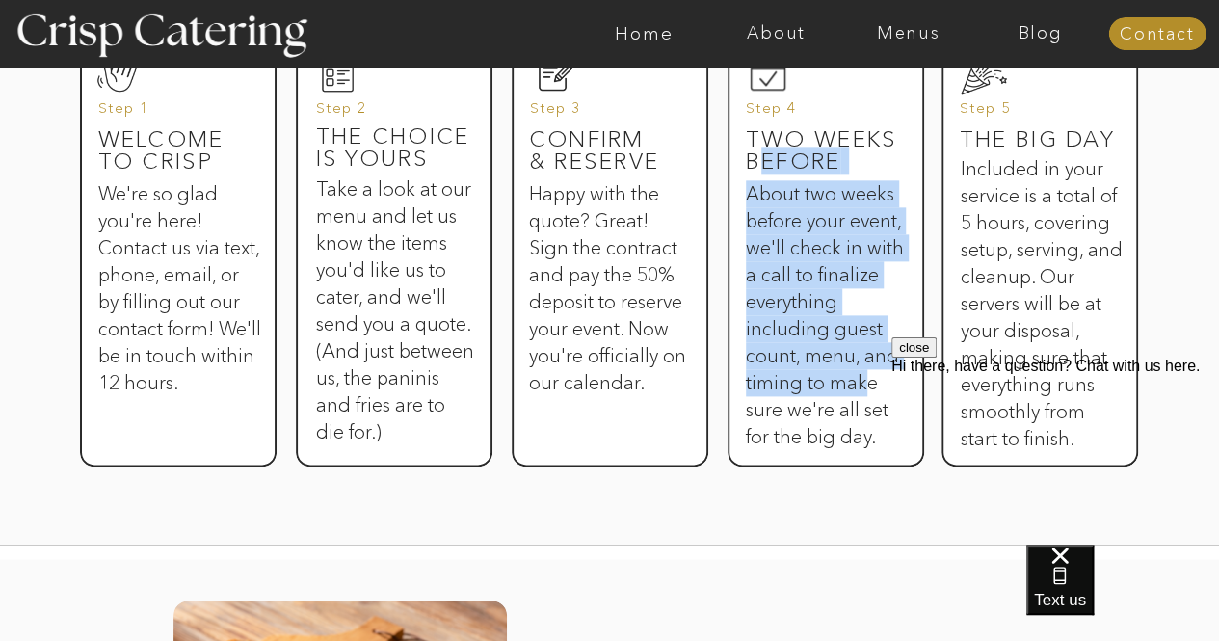
drag, startPoint x: 763, startPoint y: 162, endPoint x: 865, endPoint y: 384, distance: 244.1
click at [865, 384] on div "Step by Step 1 2 3 4 5 Welcome to Crisp We're so glad you're here! Contact us v…" at bounding box center [610, 173] width 1156 height 742
click at [850, 350] on h3 "About two weeks before your event, we'll check in with a call to finalize every…" at bounding box center [825, 309] width 158 height 258
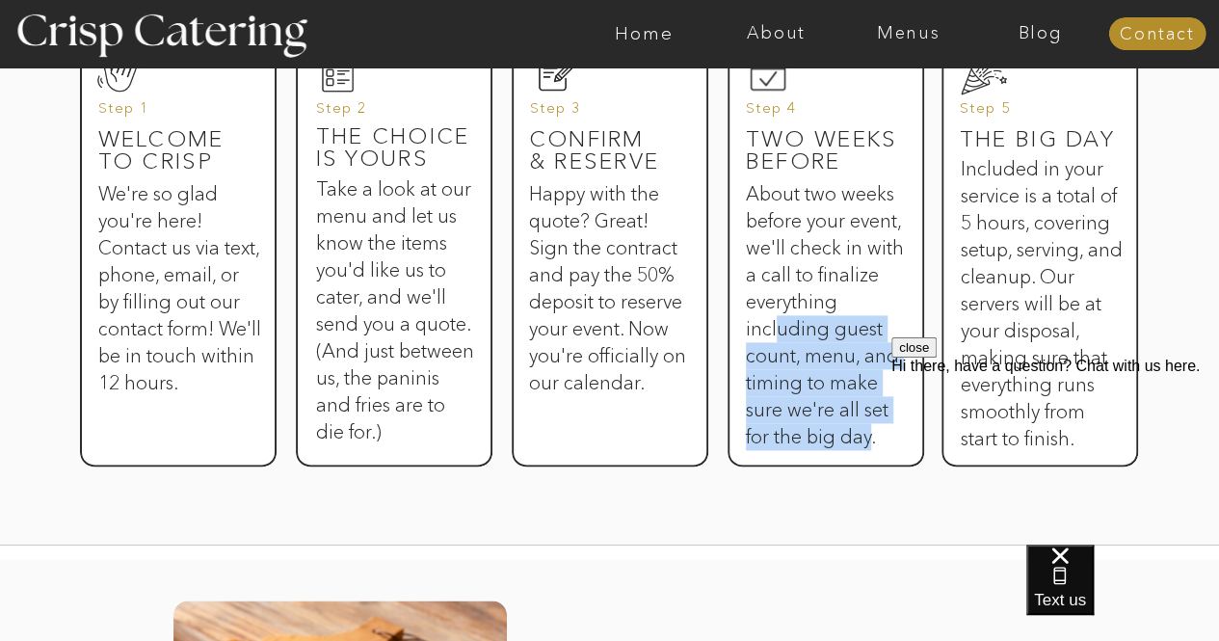
drag, startPoint x: 775, startPoint y: 327, endPoint x: 869, endPoint y: 439, distance: 147.1
click at [869, 438] on h3 "About two weeks before your event, we'll check in with a call to finalize every…" at bounding box center [825, 309] width 158 height 258
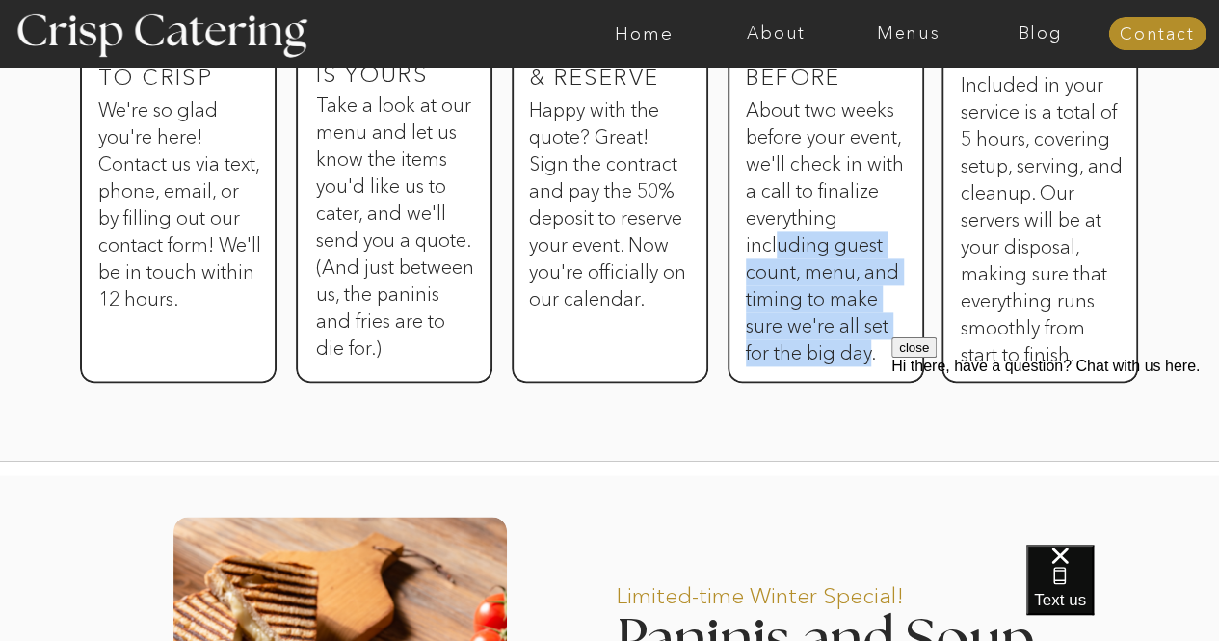
scroll to position [1192, 0]
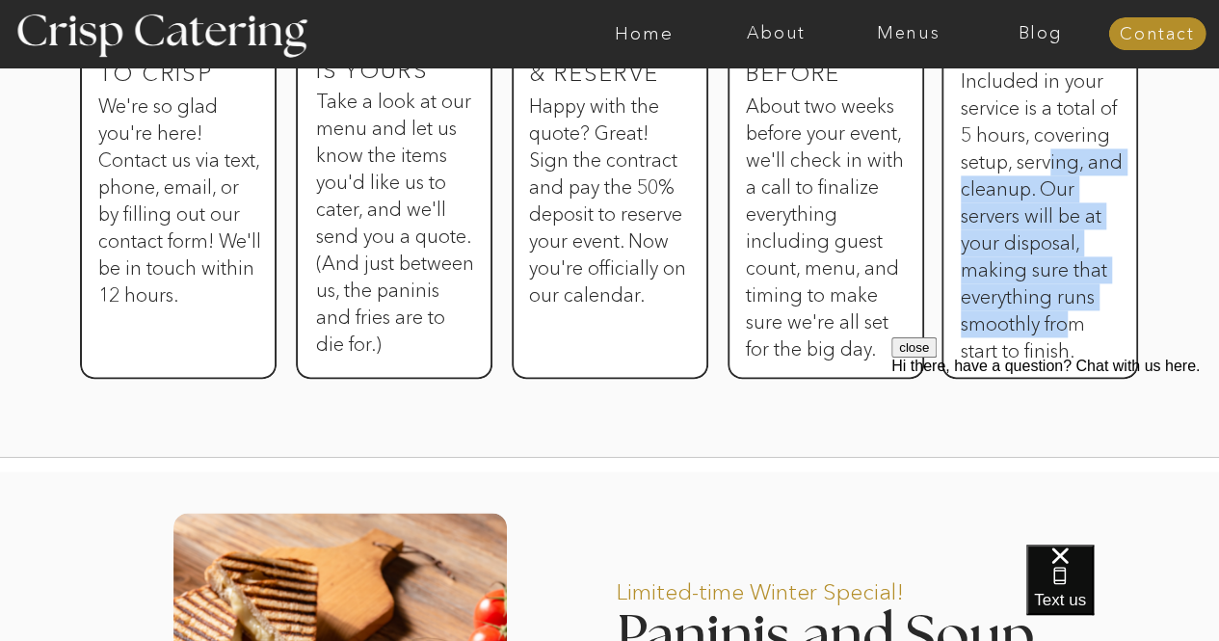
drag, startPoint x: 1052, startPoint y: 163, endPoint x: 1076, endPoint y: 327, distance: 165.6
click at [1076, 326] on h3 "Included in your service is a total of 5 hours, covering setup, serving, and cl…" at bounding box center [1042, 196] width 162 height 258
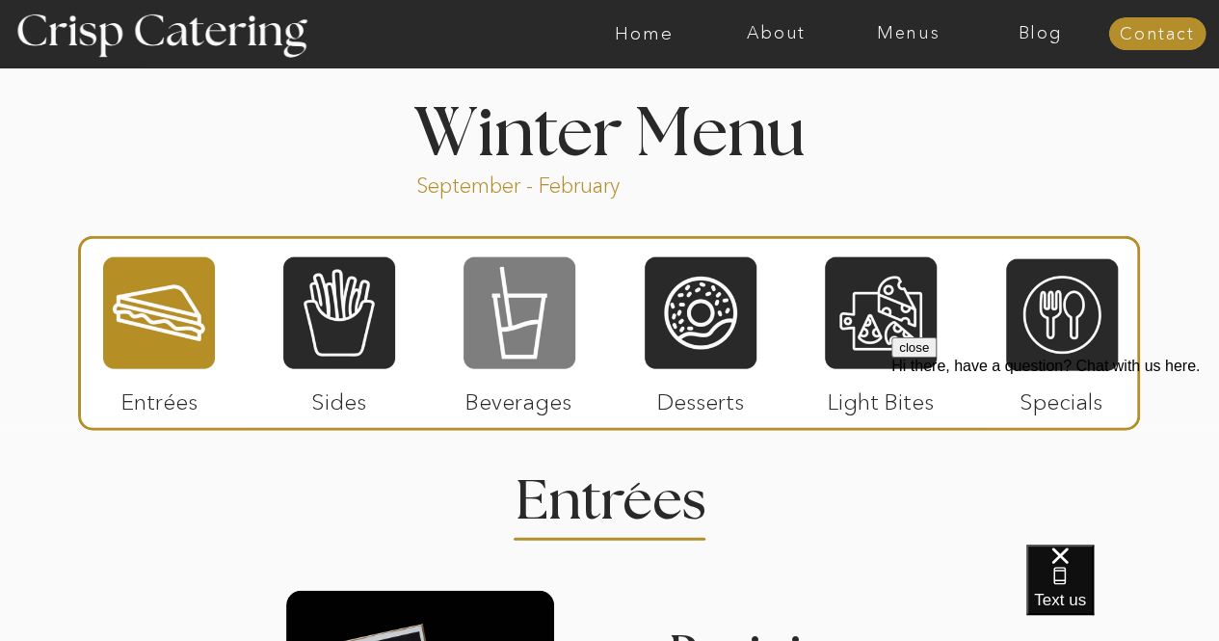
scroll to position [2095, 0]
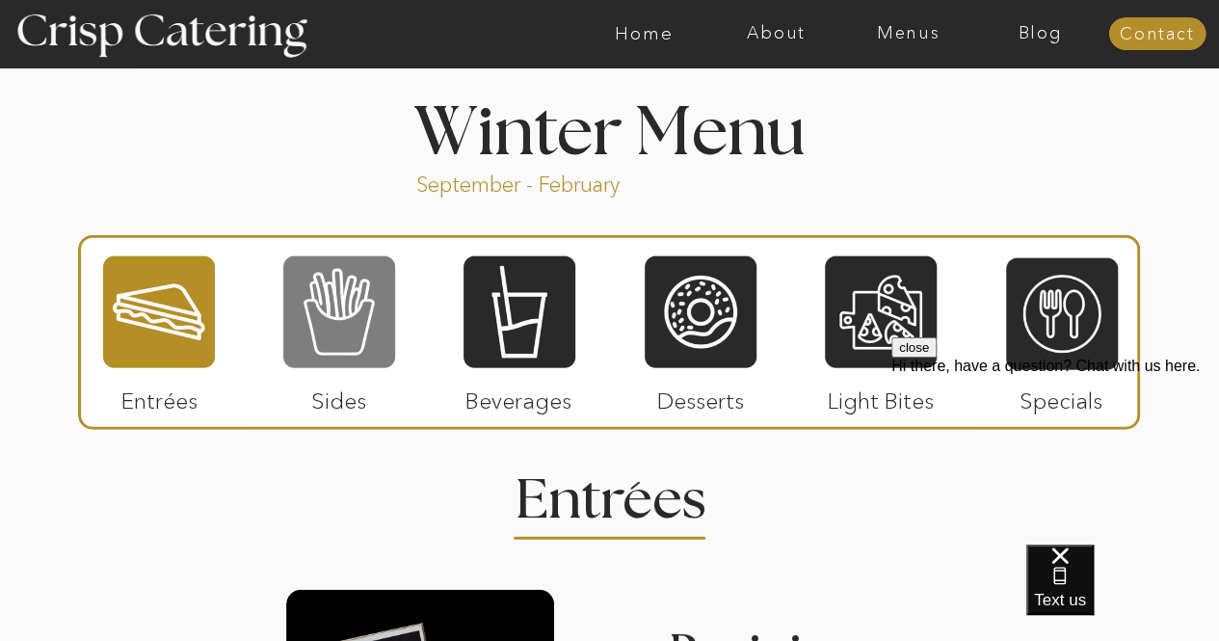
click at [351, 311] on div at bounding box center [339, 312] width 112 height 116
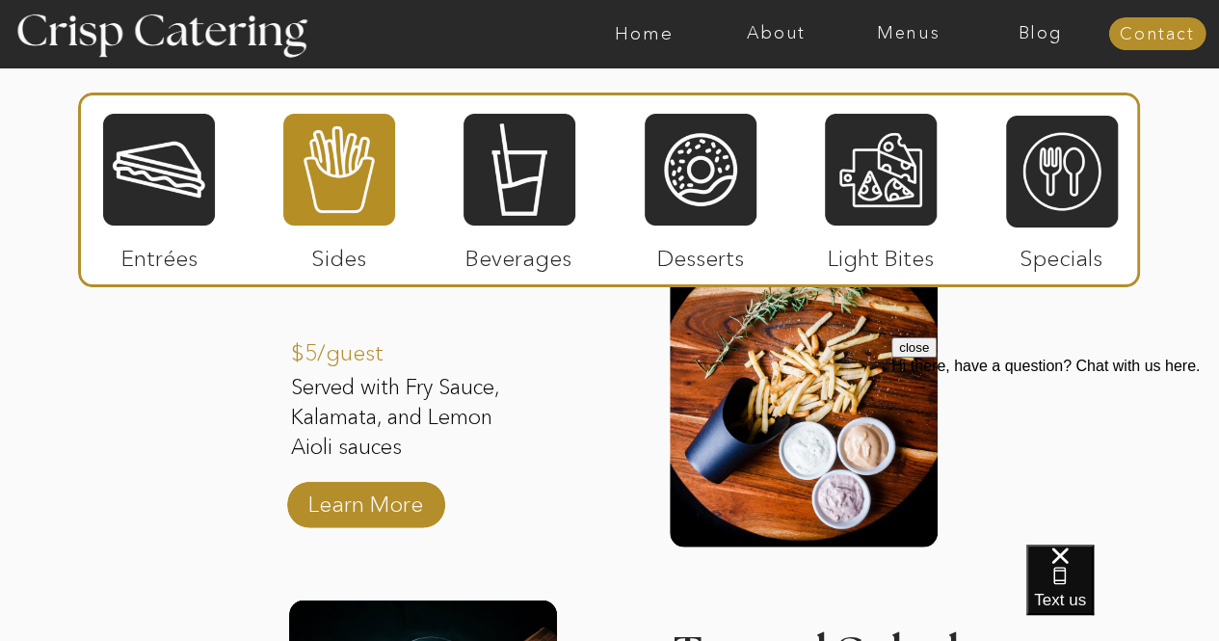
scroll to position [2470, 0]
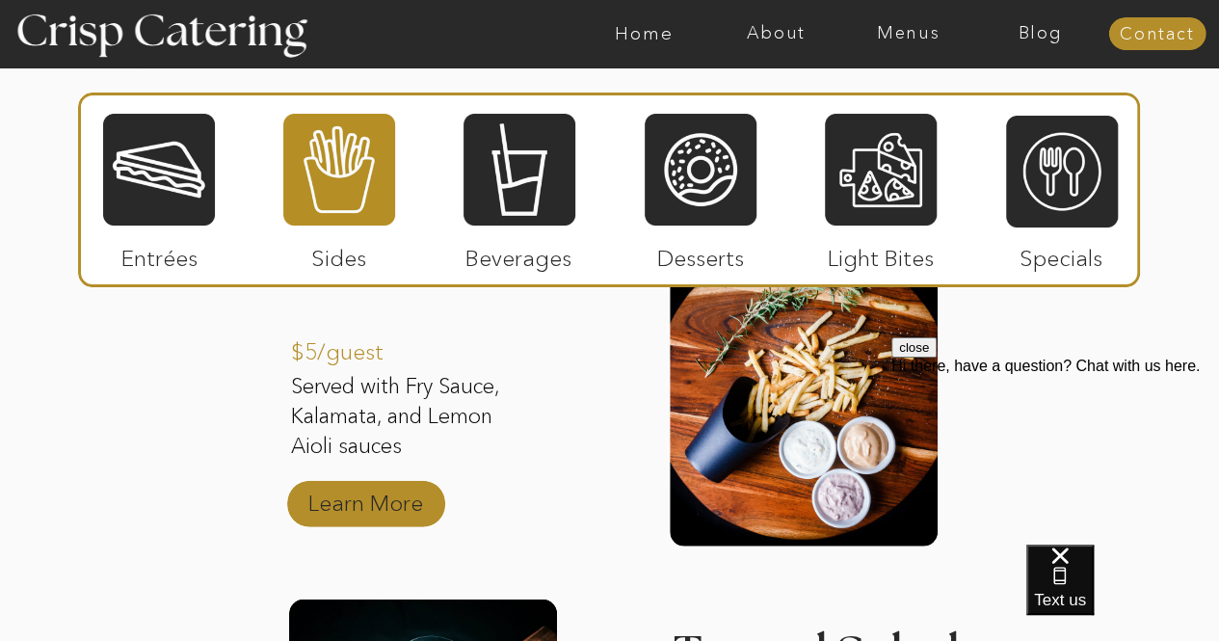
click at [411, 503] on p "Learn More" at bounding box center [366, 498] width 128 height 56
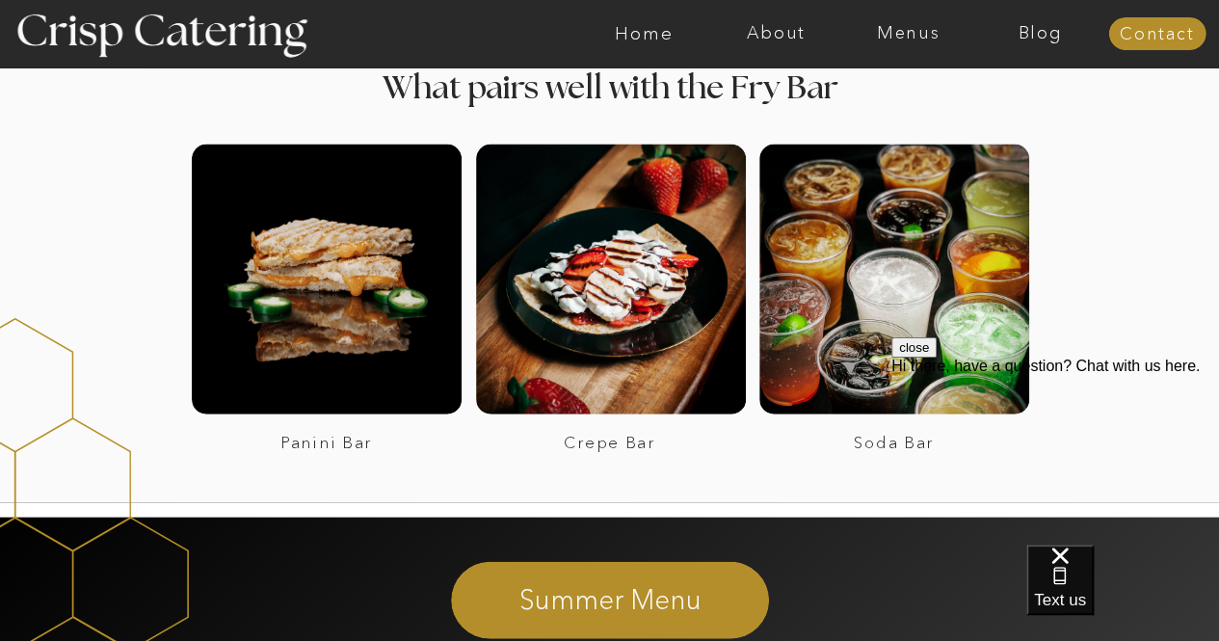
scroll to position [1924, 0]
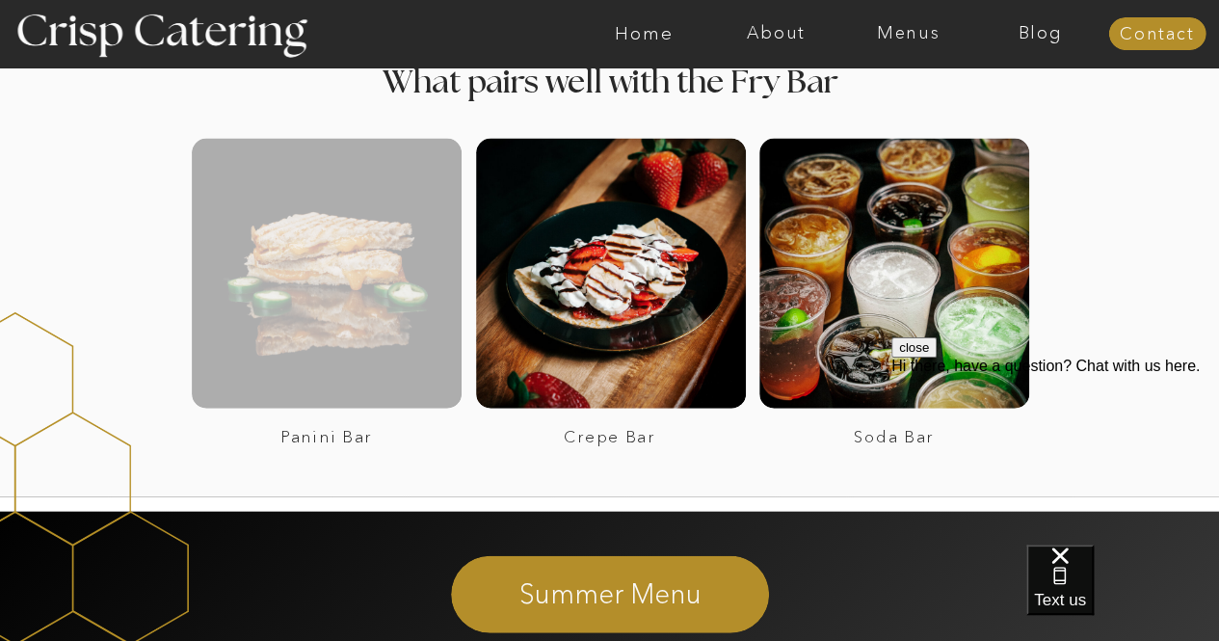
click at [353, 340] on div at bounding box center [327, 274] width 270 height 270
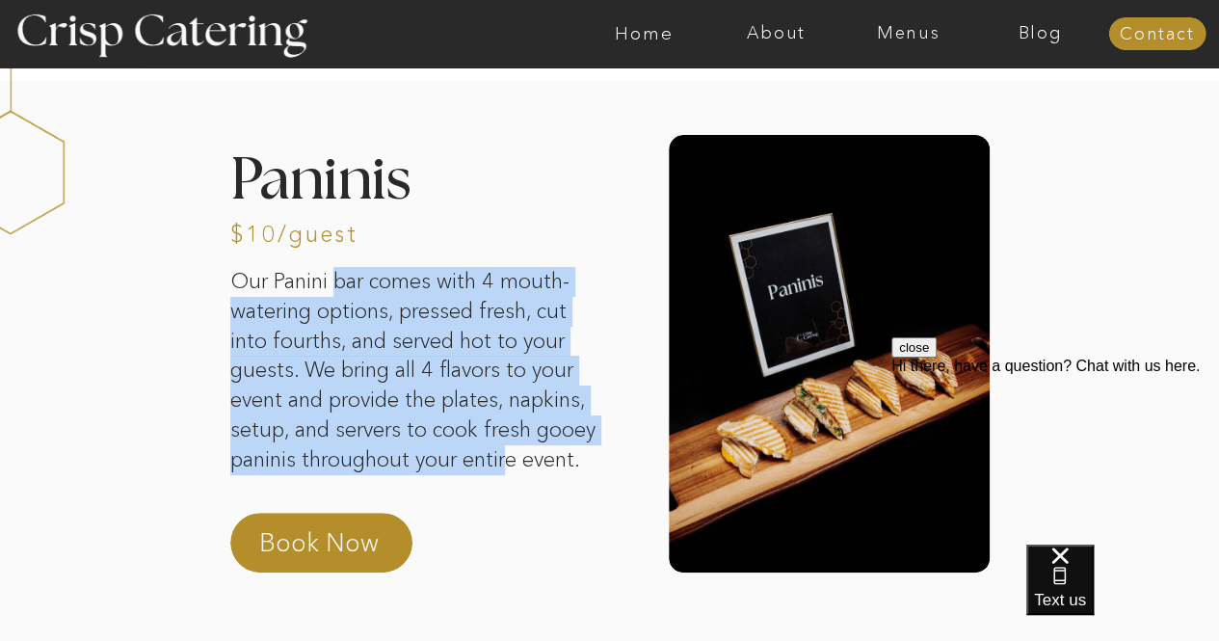
drag, startPoint x: 339, startPoint y: 296, endPoint x: 514, endPoint y: 445, distance: 229.6
click at [514, 445] on p "Our Panini bar comes with 4 mouth-watering options, pressed fresh, cut into fou…" at bounding box center [415, 384] width 370 height 235
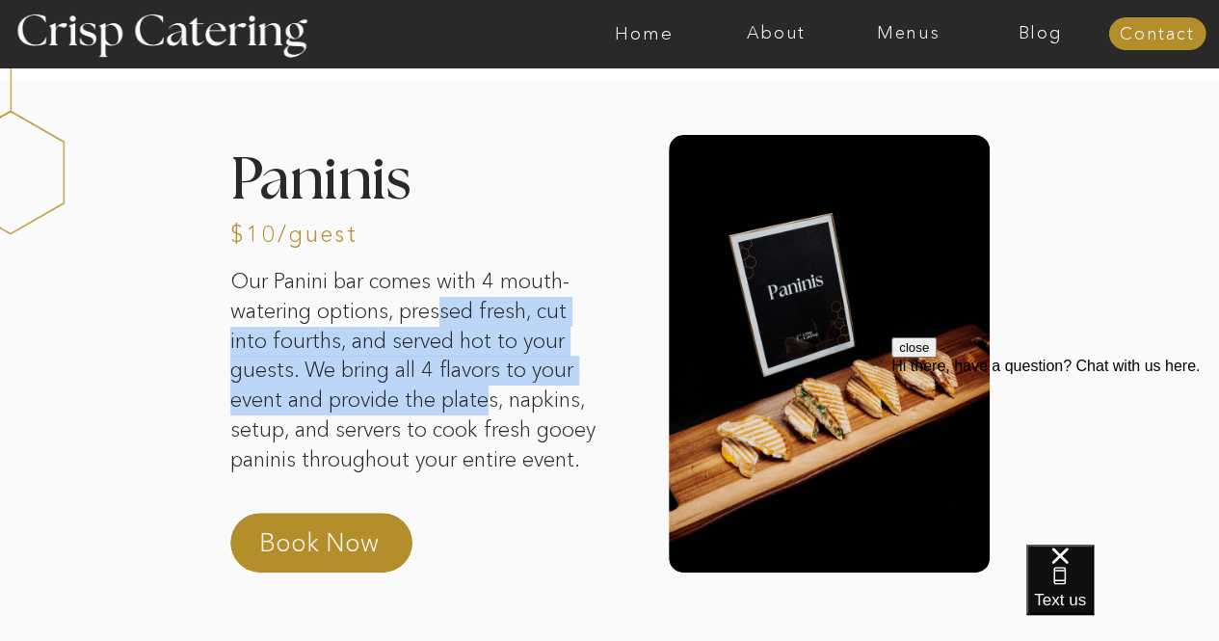
drag, startPoint x: 441, startPoint y: 319, endPoint x: 495, endPoint y: 415, distance: 110.5
click at [495, 415] on p "Our Panini bar comes with 4 mouth-watering options, pressed fresh, cut into fou…" at bounding box center [415, 384] width 370 height 235
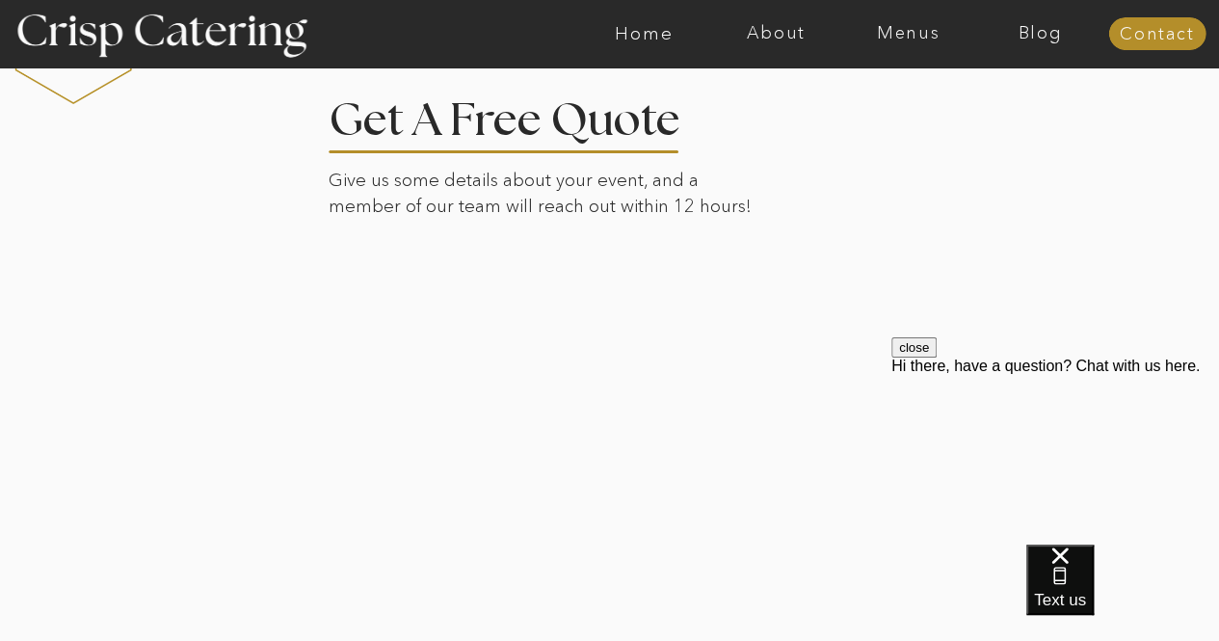
scroll to position [3450, 0]
